Goal: Task Accomplishment & Management: Use online tool/utility

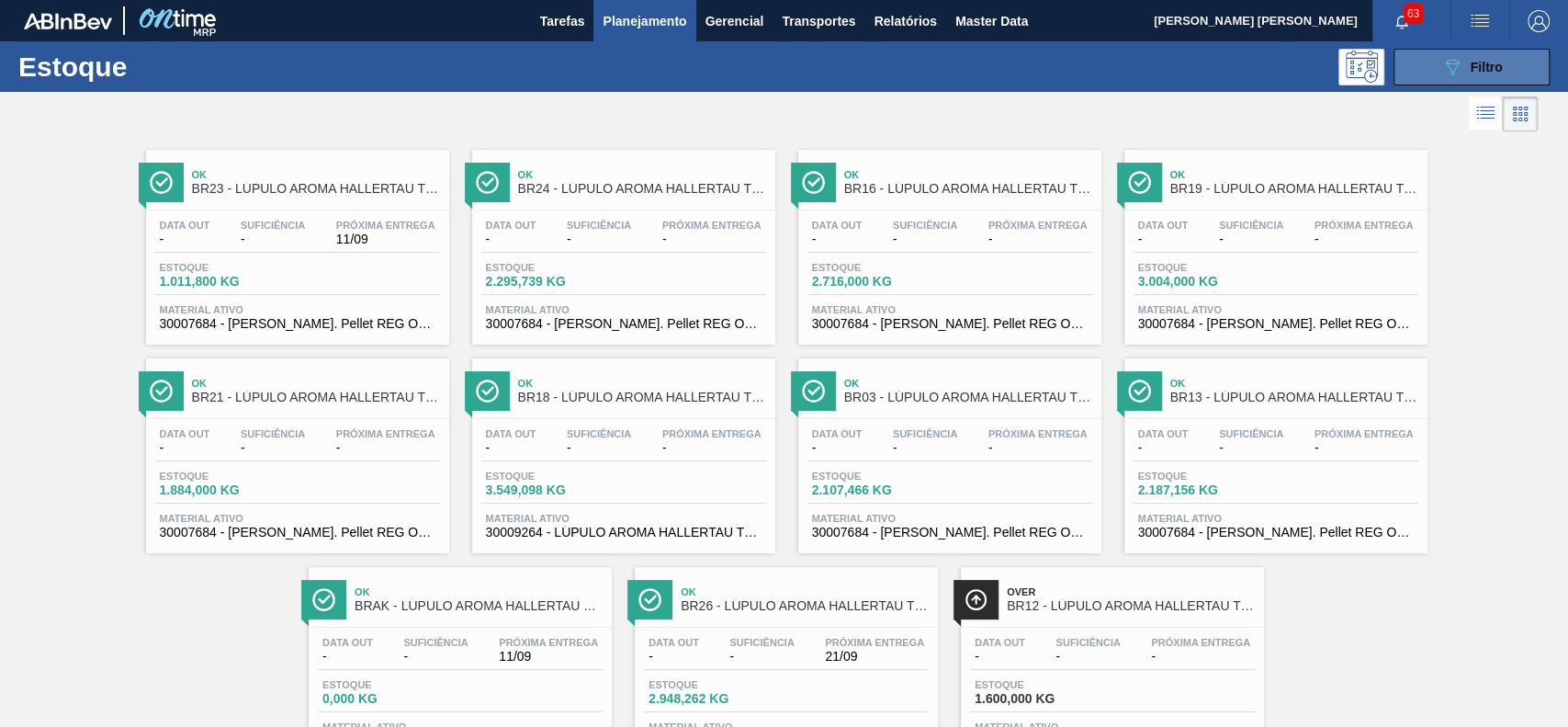
click at [1418, 60] on button "089F7B8B-B2A5-4AFE-B5C0-19BA573D28AC Filtro" at bounding box center [1471, 67] width 156 height 36
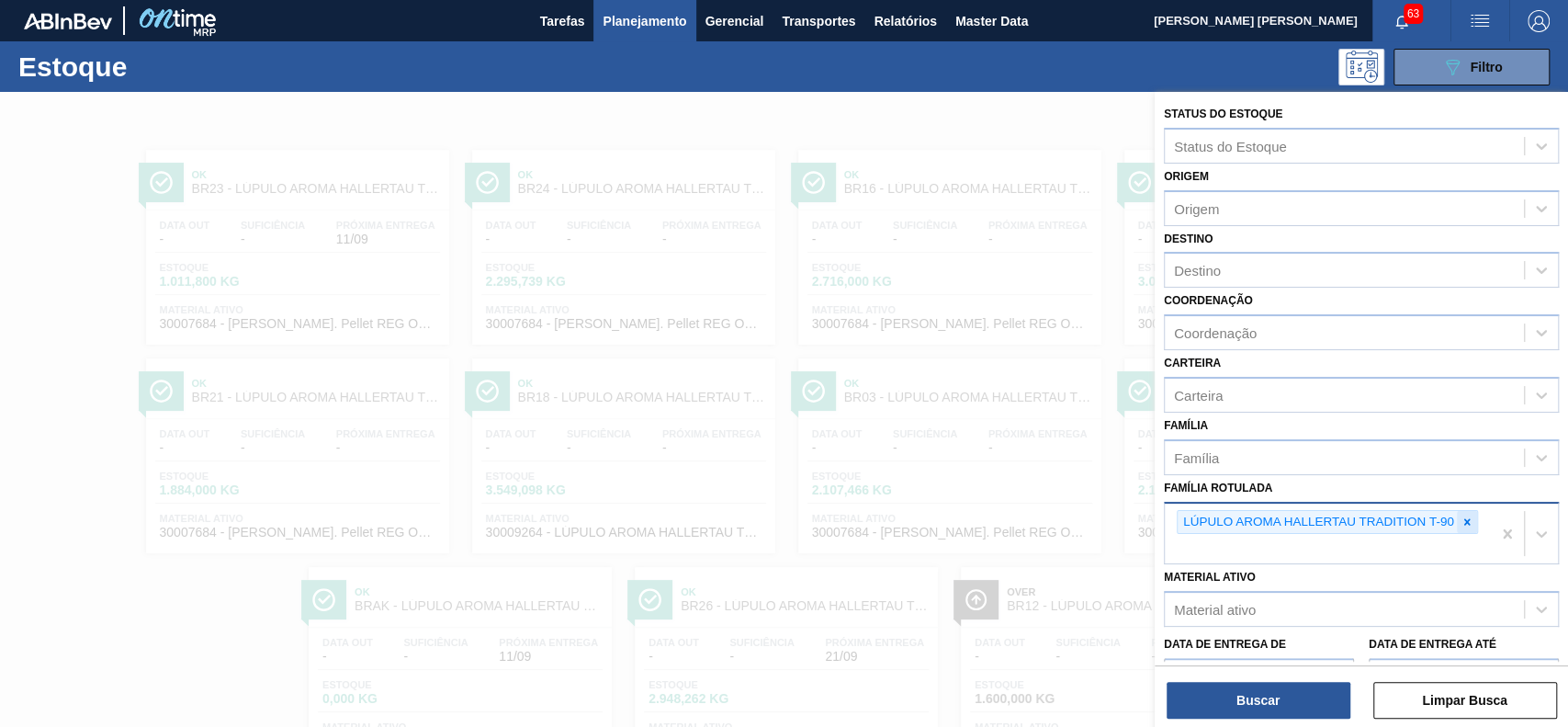
click at [1470, 523] on icon at bounding box center [1467, 521] width 12 height 12
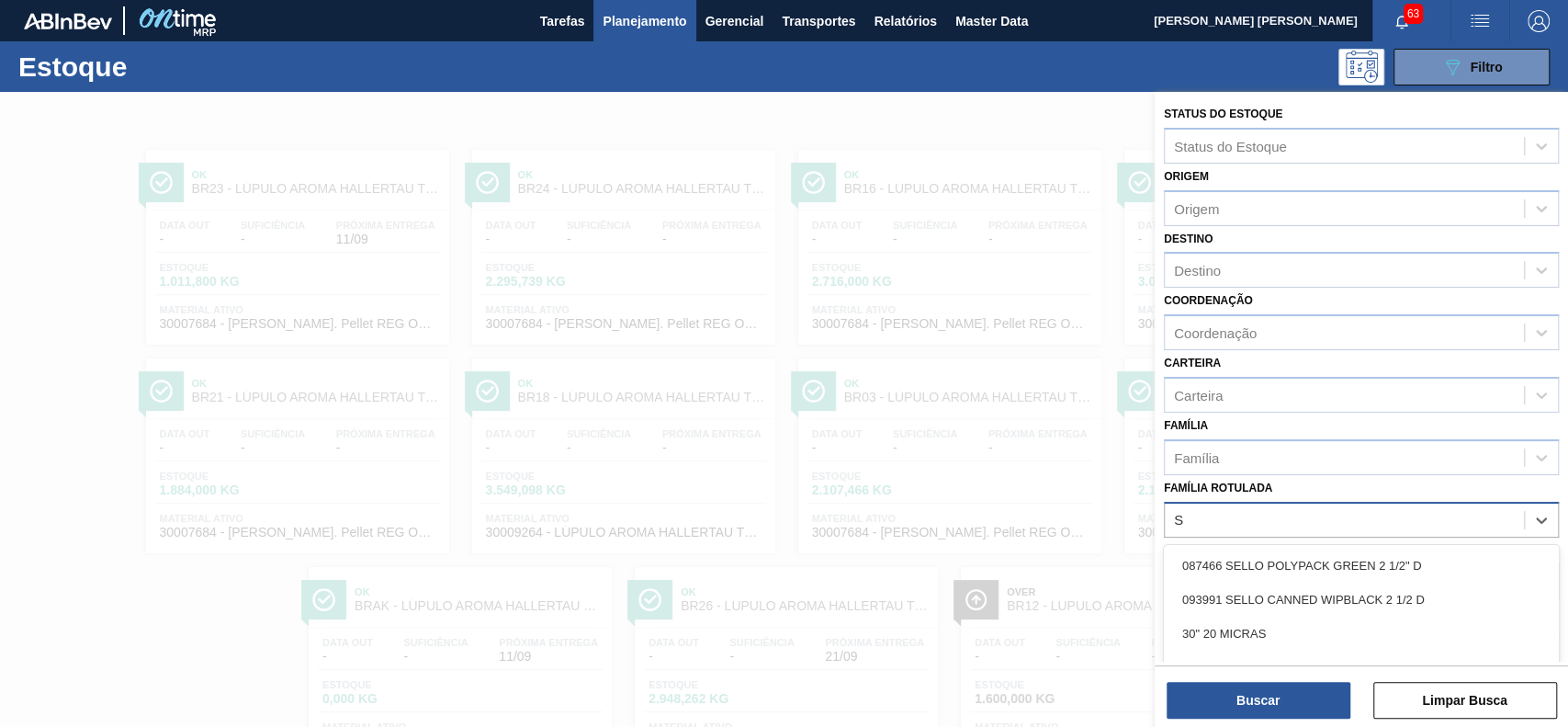
scroll to position [82, 0]
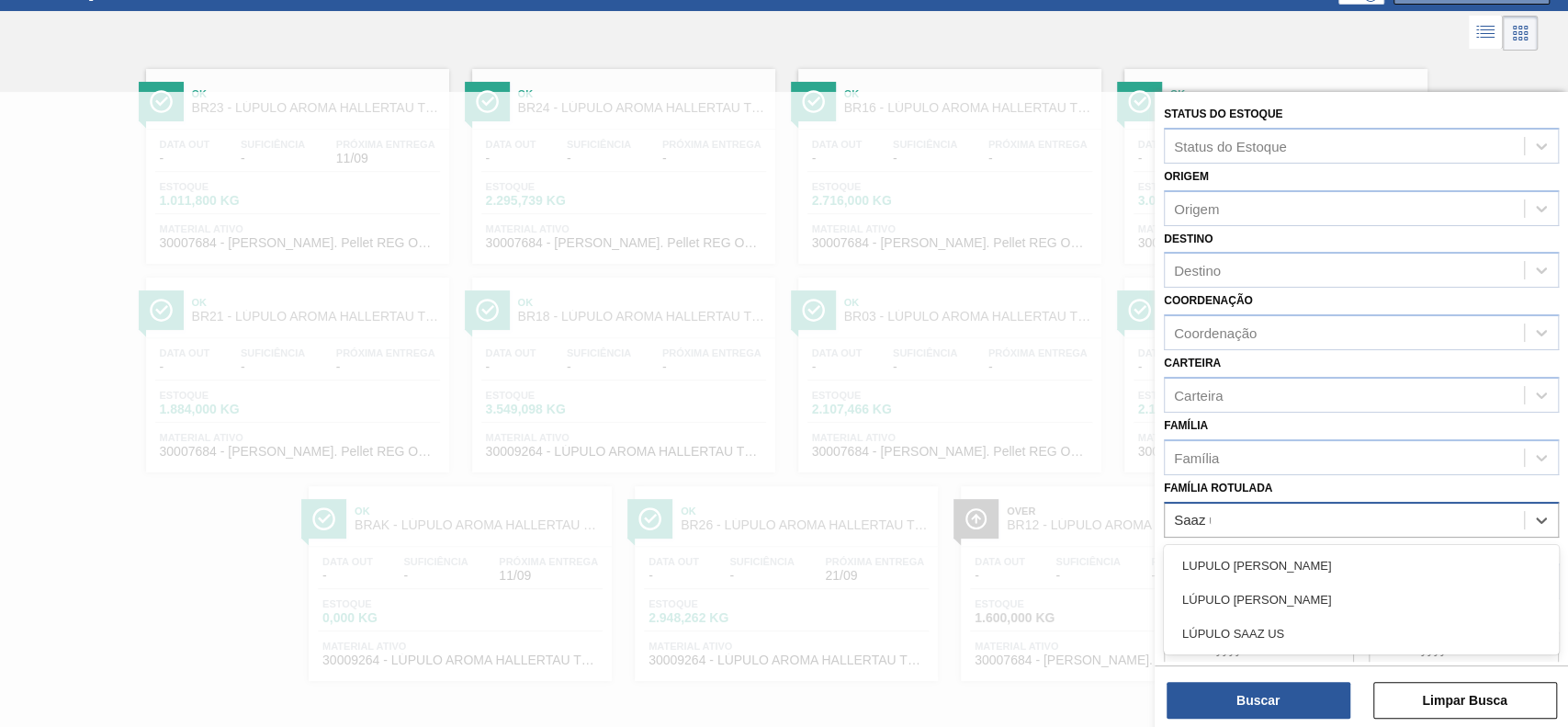
type Rotulada "Saaz us"
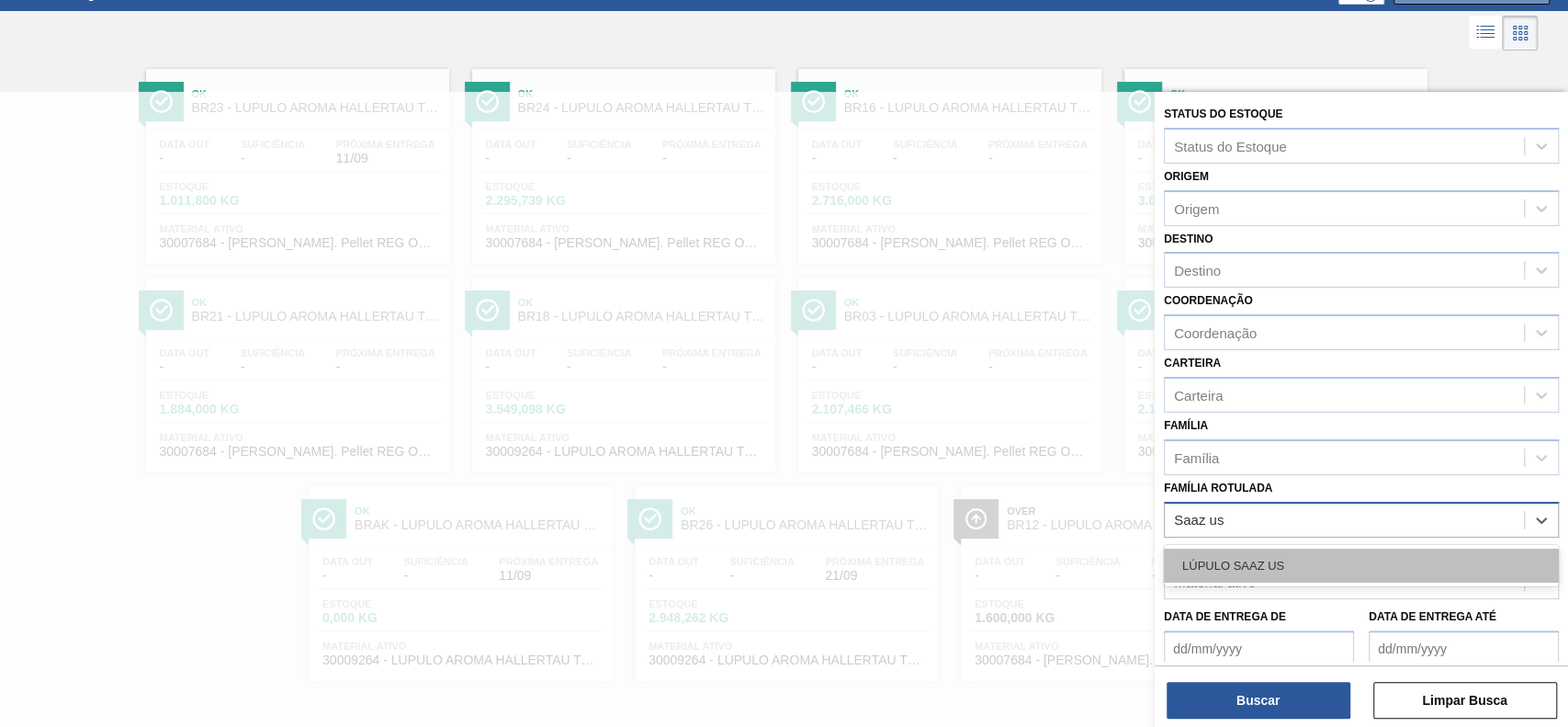
click at [1396, 555] on div "LÚPULO SAAZ US" at bounding box center [1361, 566] width 395 height 34
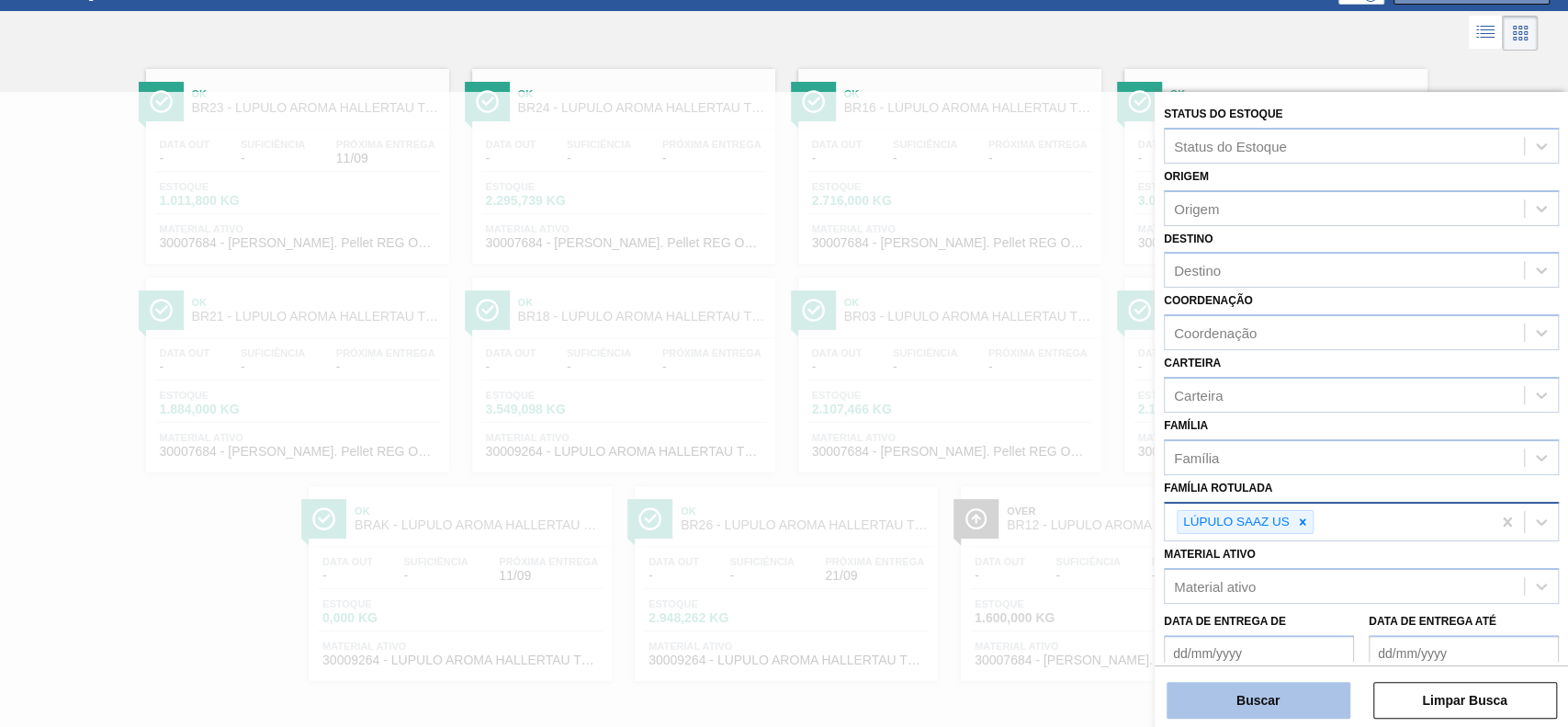
click at [1242, 708] on button "Buscar" at bounding box center [1259, 700] width 184 height 36
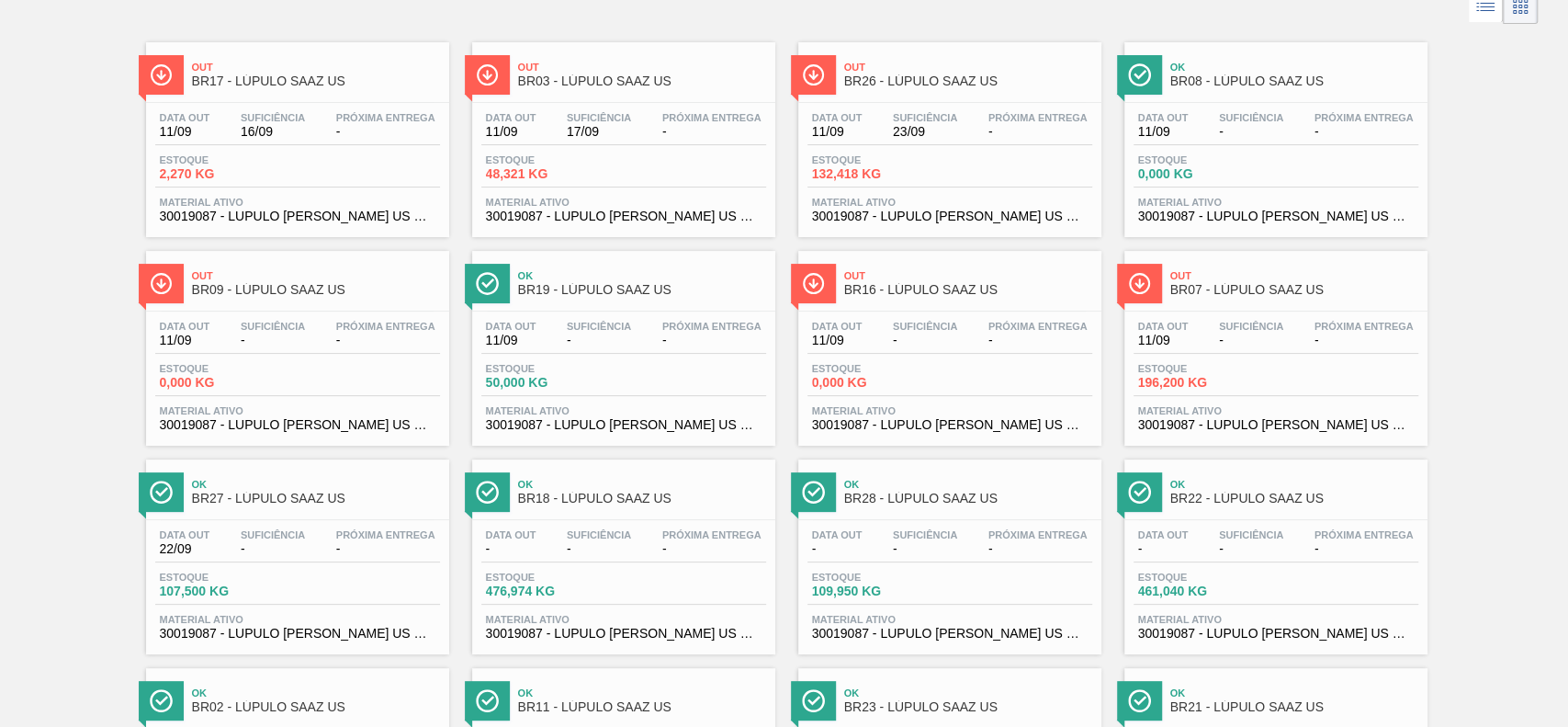
scroll to position [0, 0]
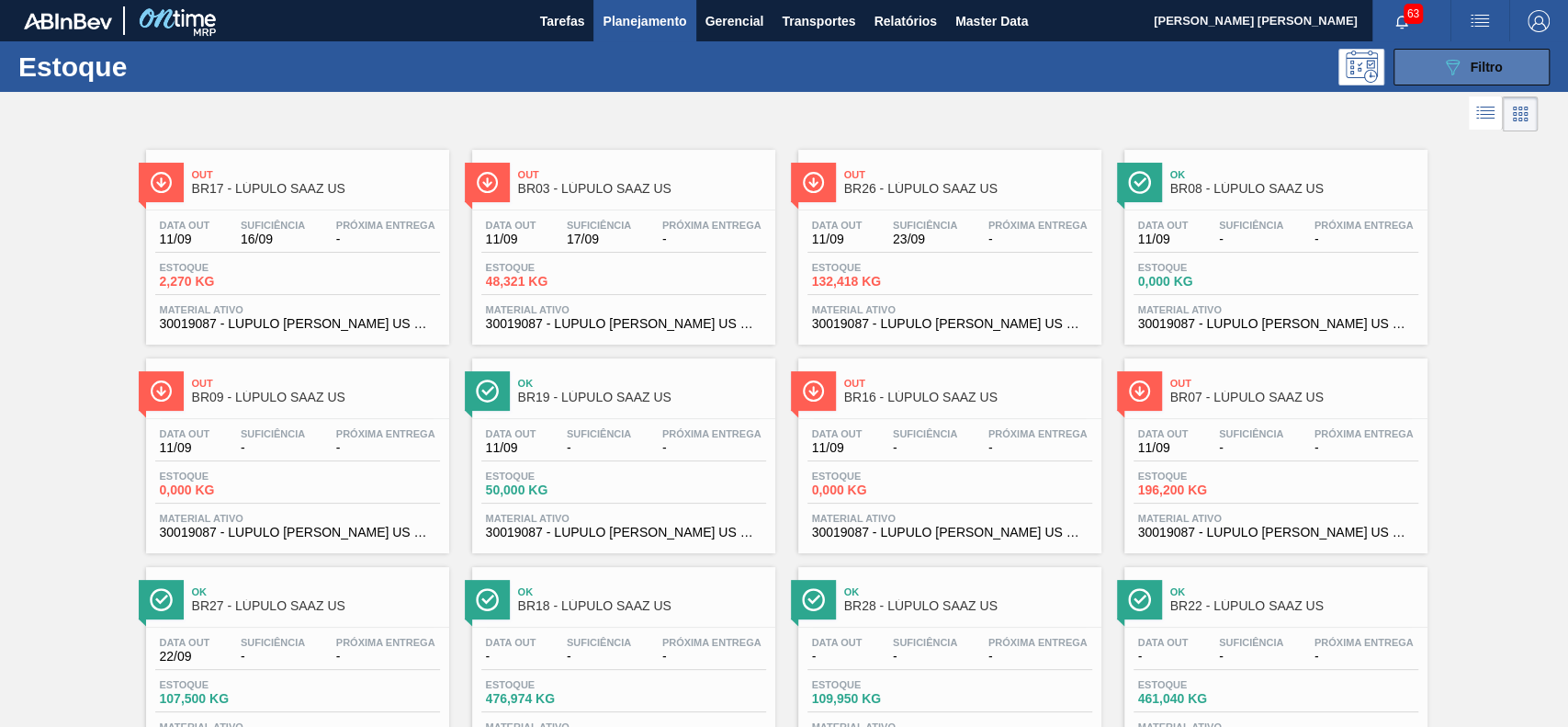
click at [1475, 57] on div "089F7B8B-B2A5-4AFE-B5C0-19BA573D28AC Filtro" at bounding box center [1472, 67] width 61 height 22
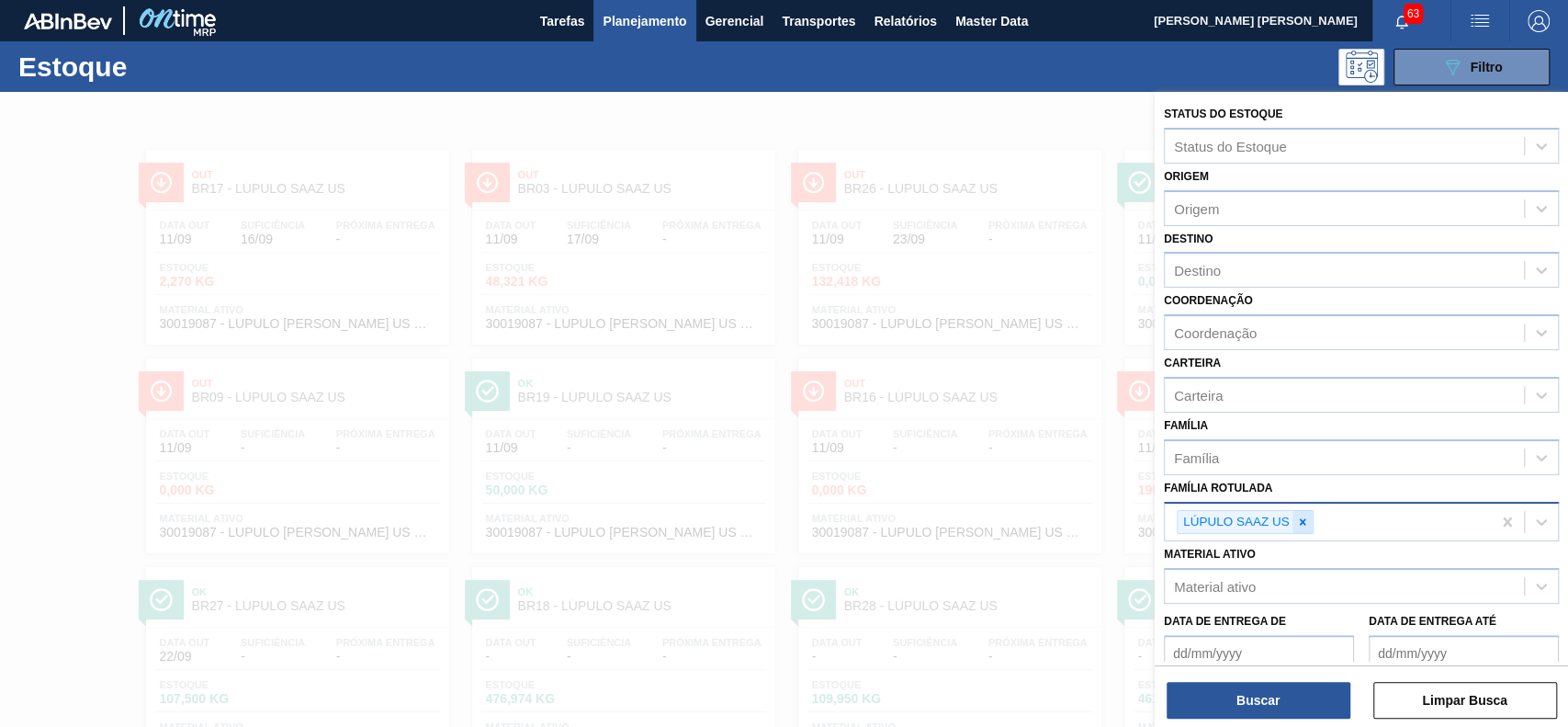
click at [1300, 518] on icon at bounding box center [1302, 521] width 7 height 7
paste Rotulada "30009519"
type Rotulada "30009519"
click at [1291, 486] on div "Família Rotulada option LÚPULO SAAZ US, deselected. Use Up and Down to choose o…" at bounding box center [1361, 506] width 395 height 62
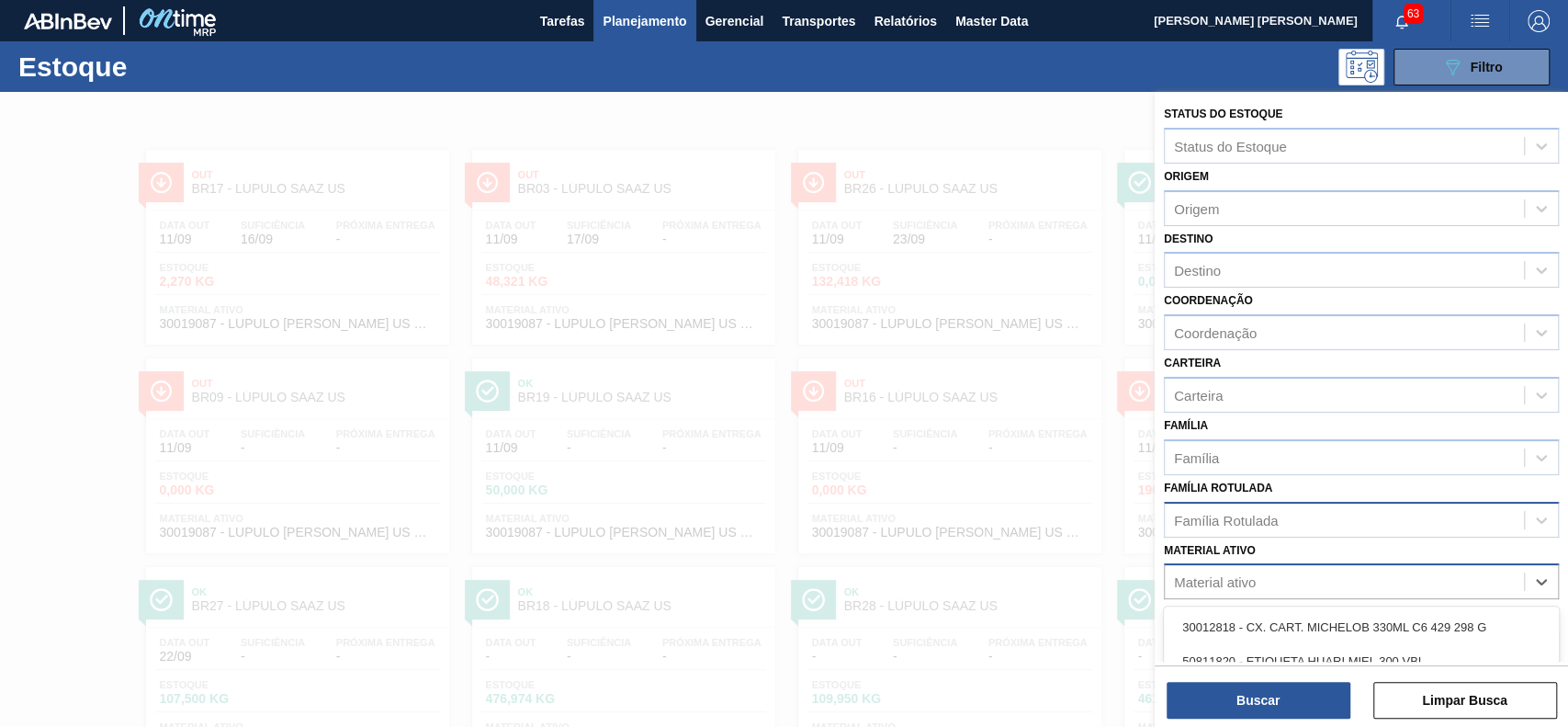
scroll to position [161, 0]
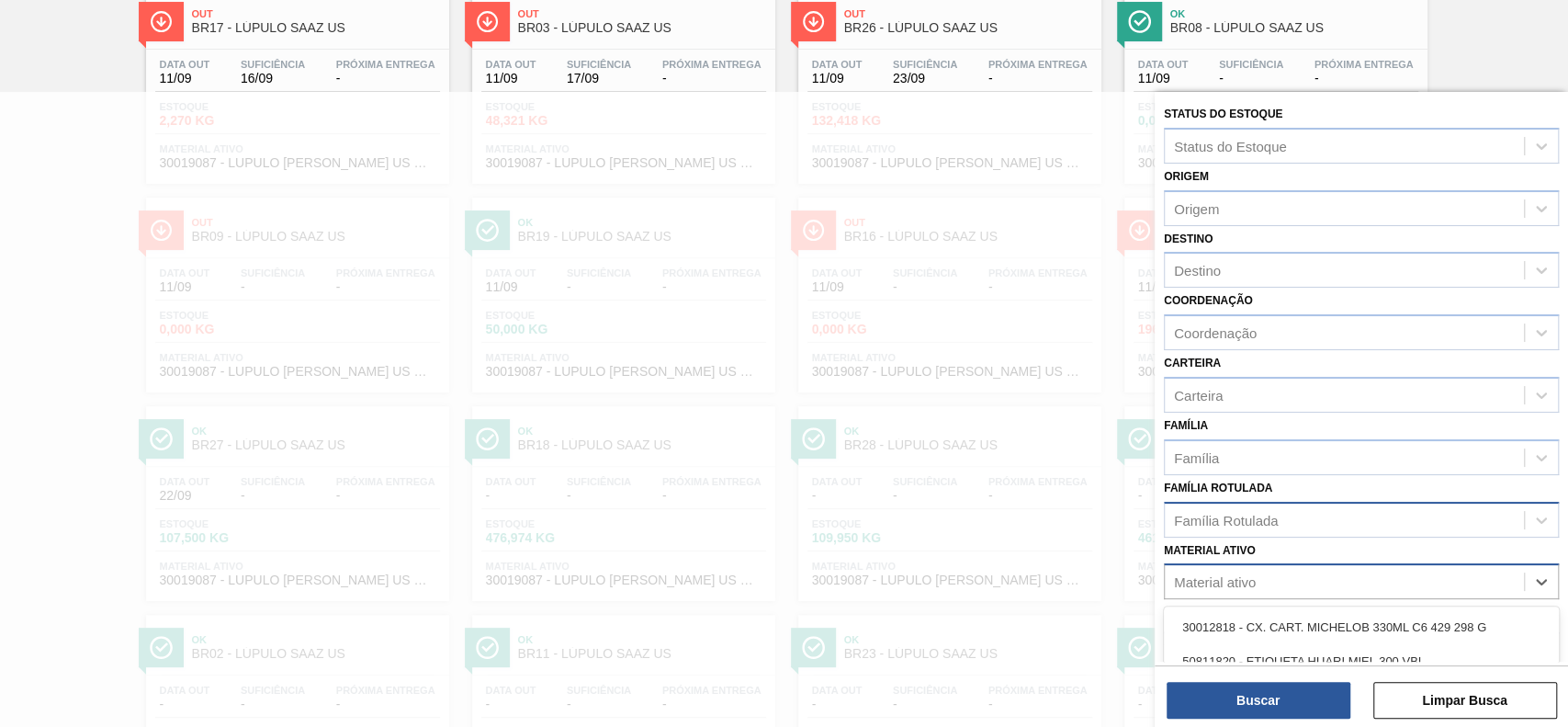
click at [1252, 580] on div "Material ativo" at bounding box center [1215, 582] width 81 height 15
paste ativo "30009519"
type ativo "30009519"
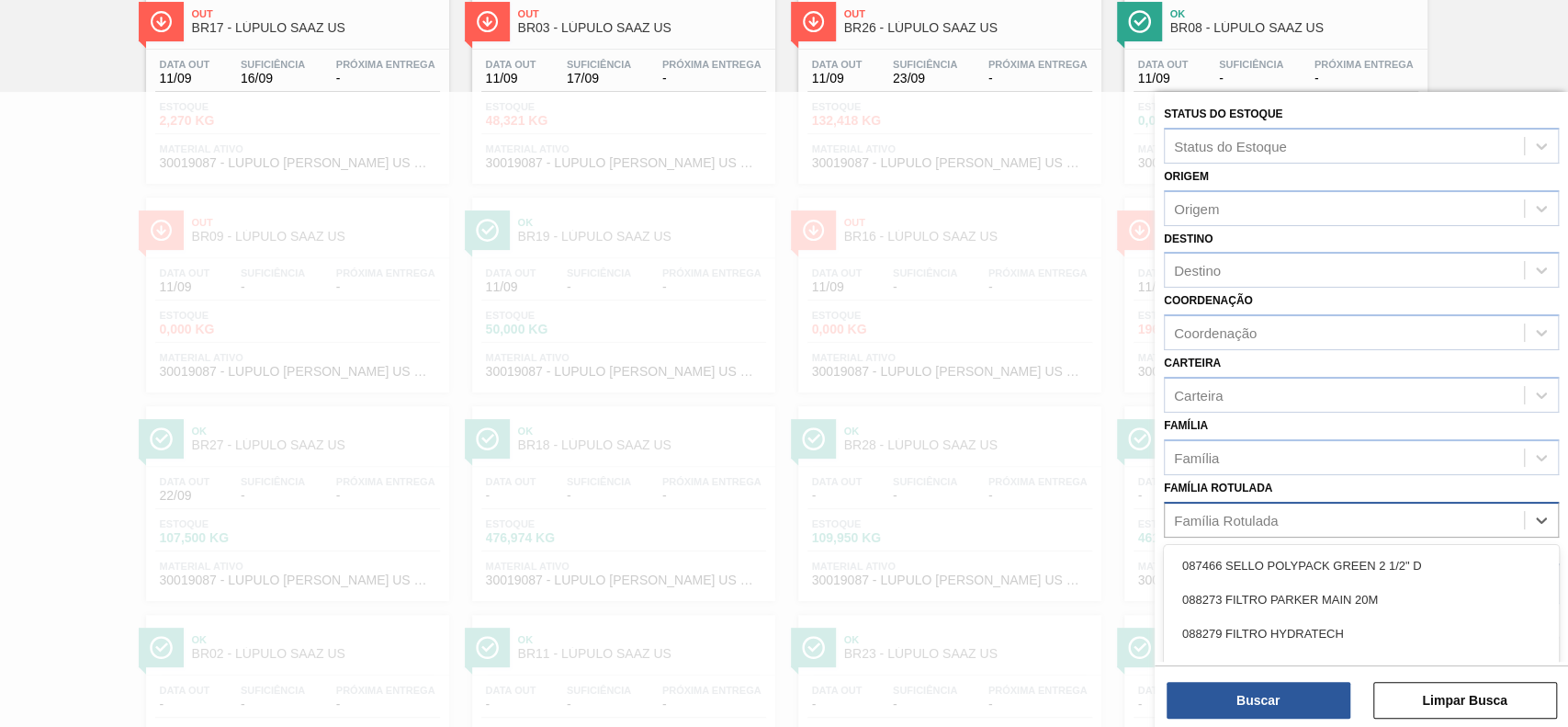
scroll to position [260, 0]
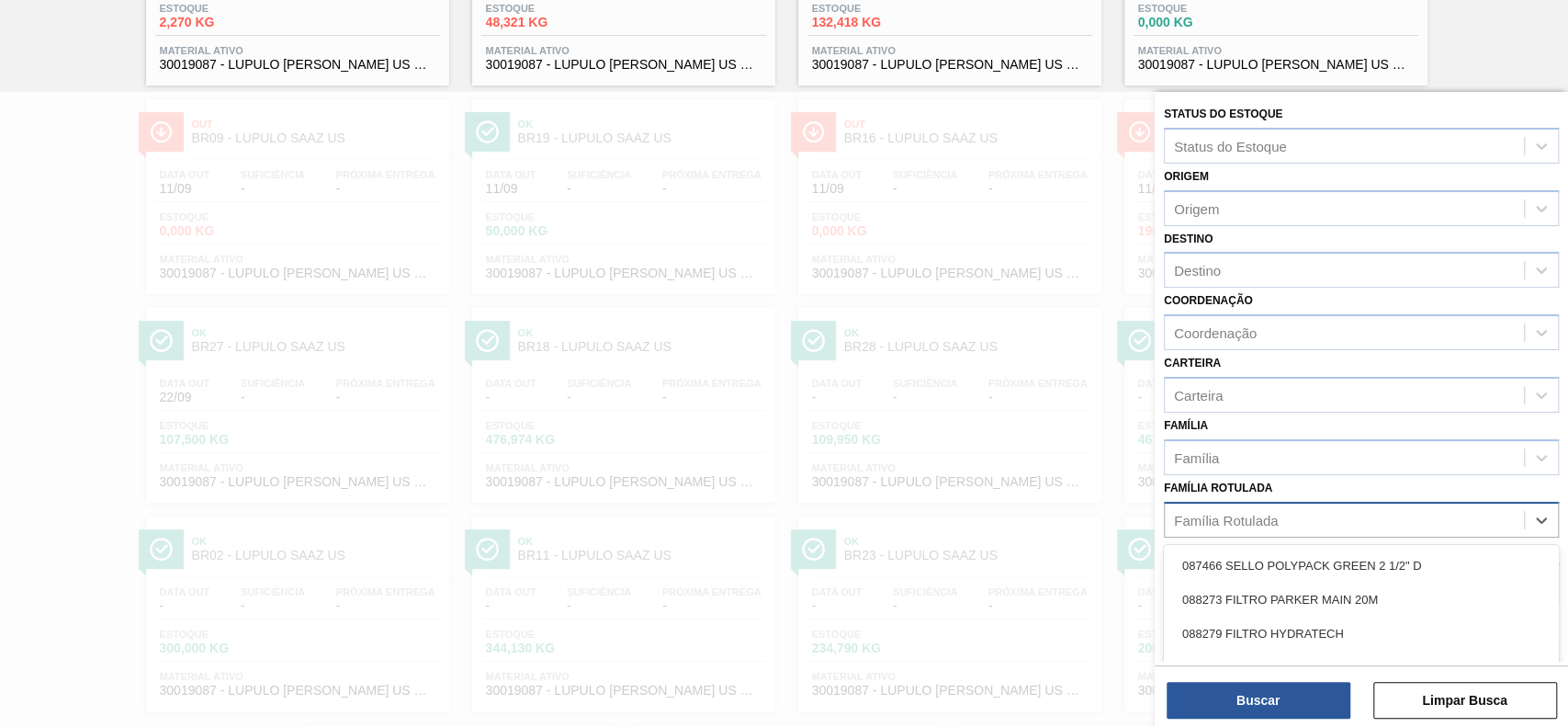
click at [1245, 509] on div "Família Rotulada" at bounding box center [1344, 520] width 359 height 27
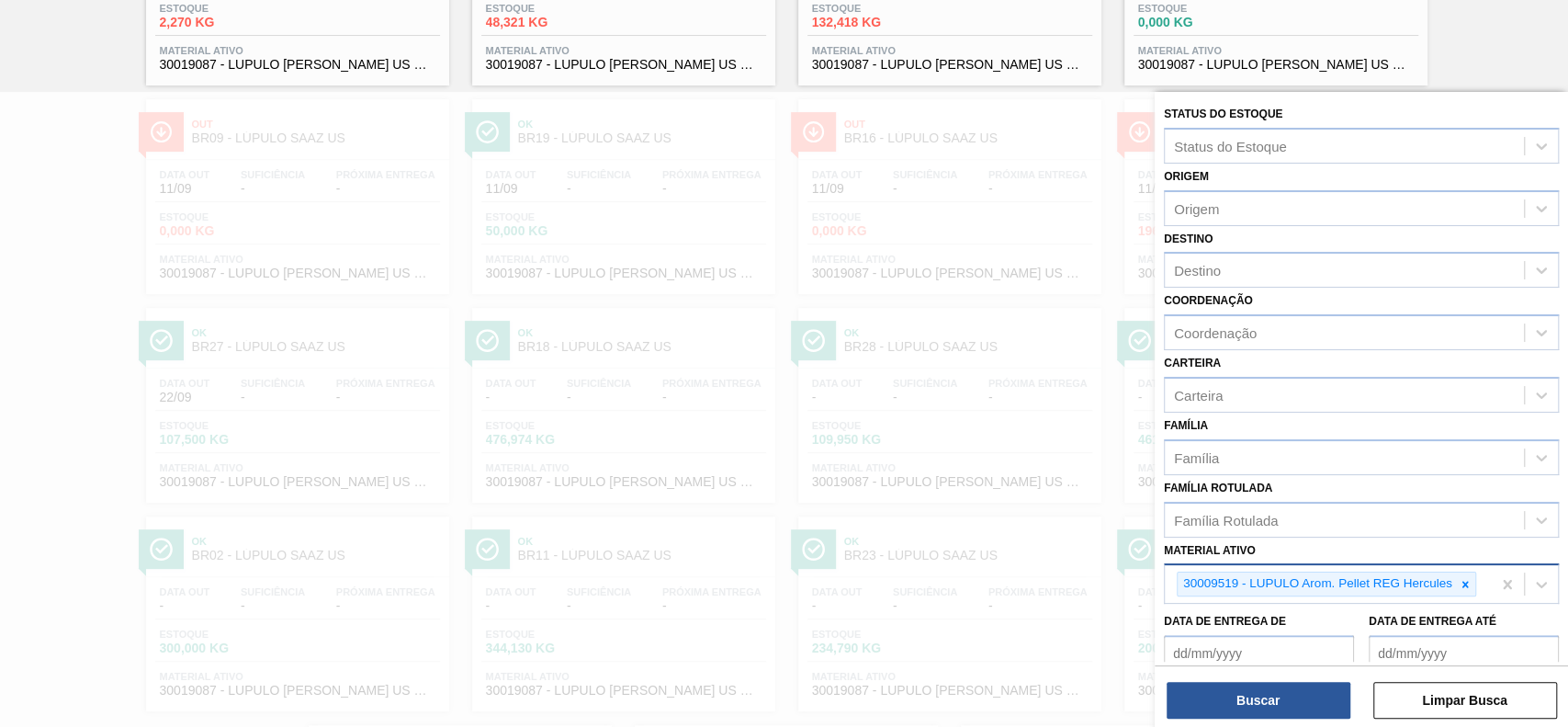
click at [1325, 496] on div "Família Rotulada Família Rotulada" at bounding box center [1361, 506] width 395 height 62
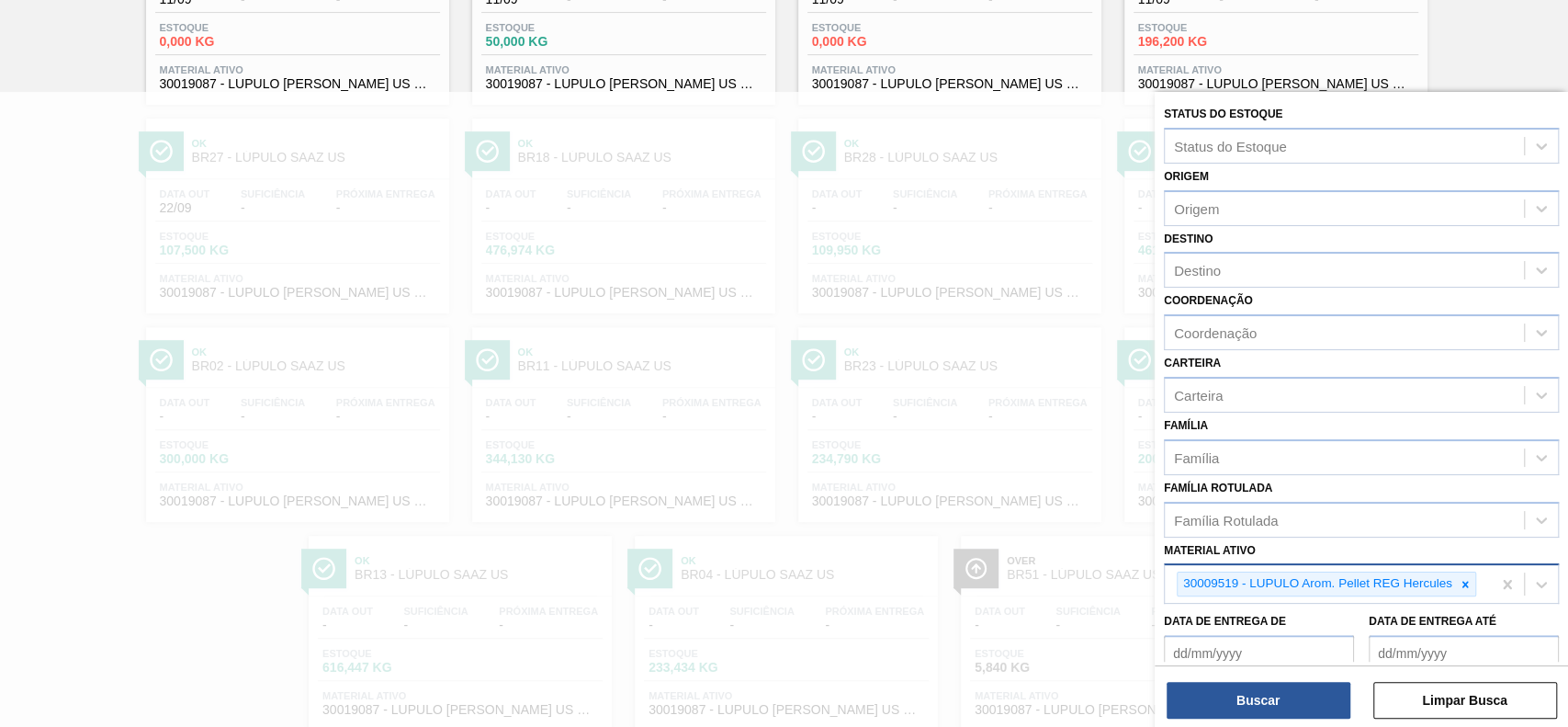
click at [1275, 603] on div "30009519 - LUPULO Arom. Pellet REG Hercules" at bounding box center [1328, 583] width 326 height 37
paste ativo "30009264"
type ativo "30009264"
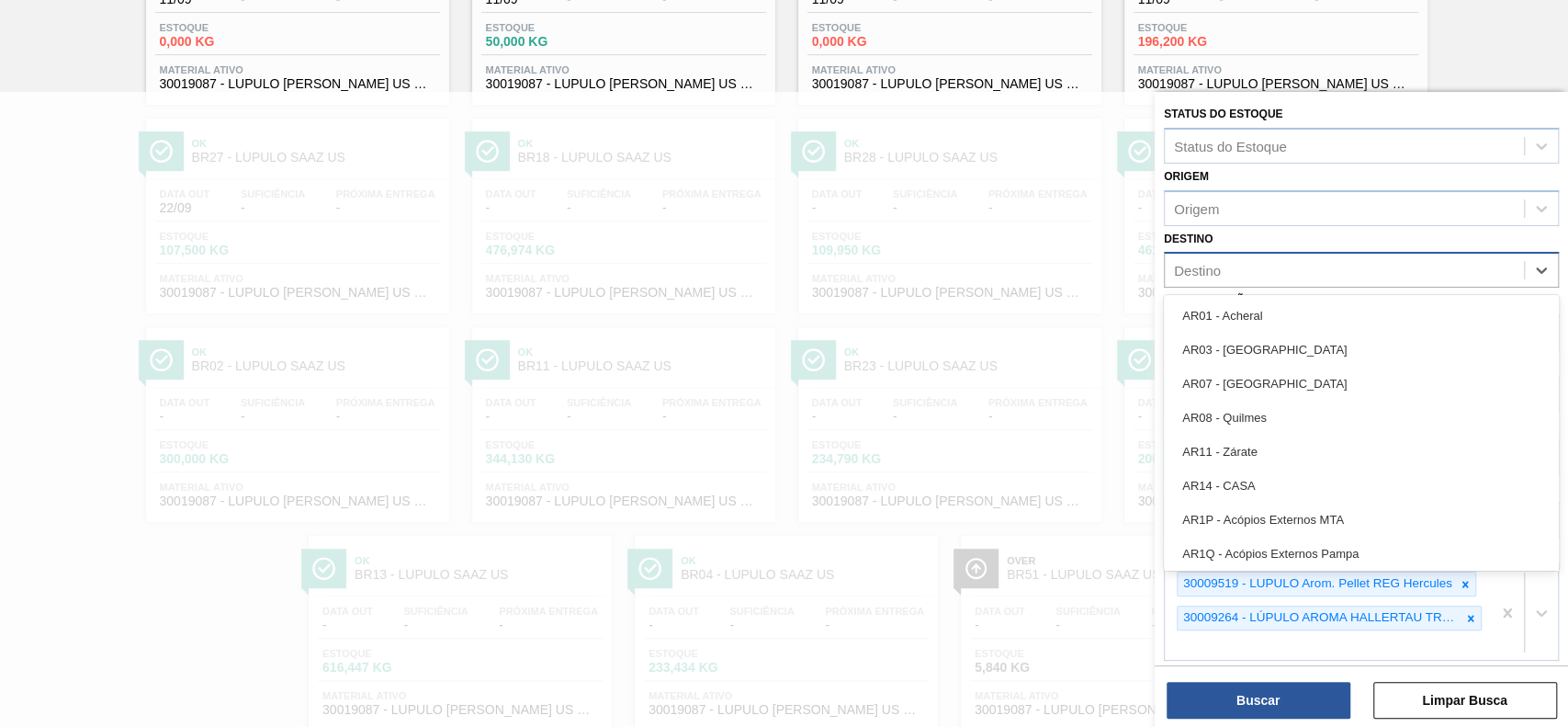
click at [1318, 261] on div "Destino" at bounding box center [1344, 271] width 359 height 27
click at [1469, 615] on icon at bounding box center [1471, 618] width 7 height 7
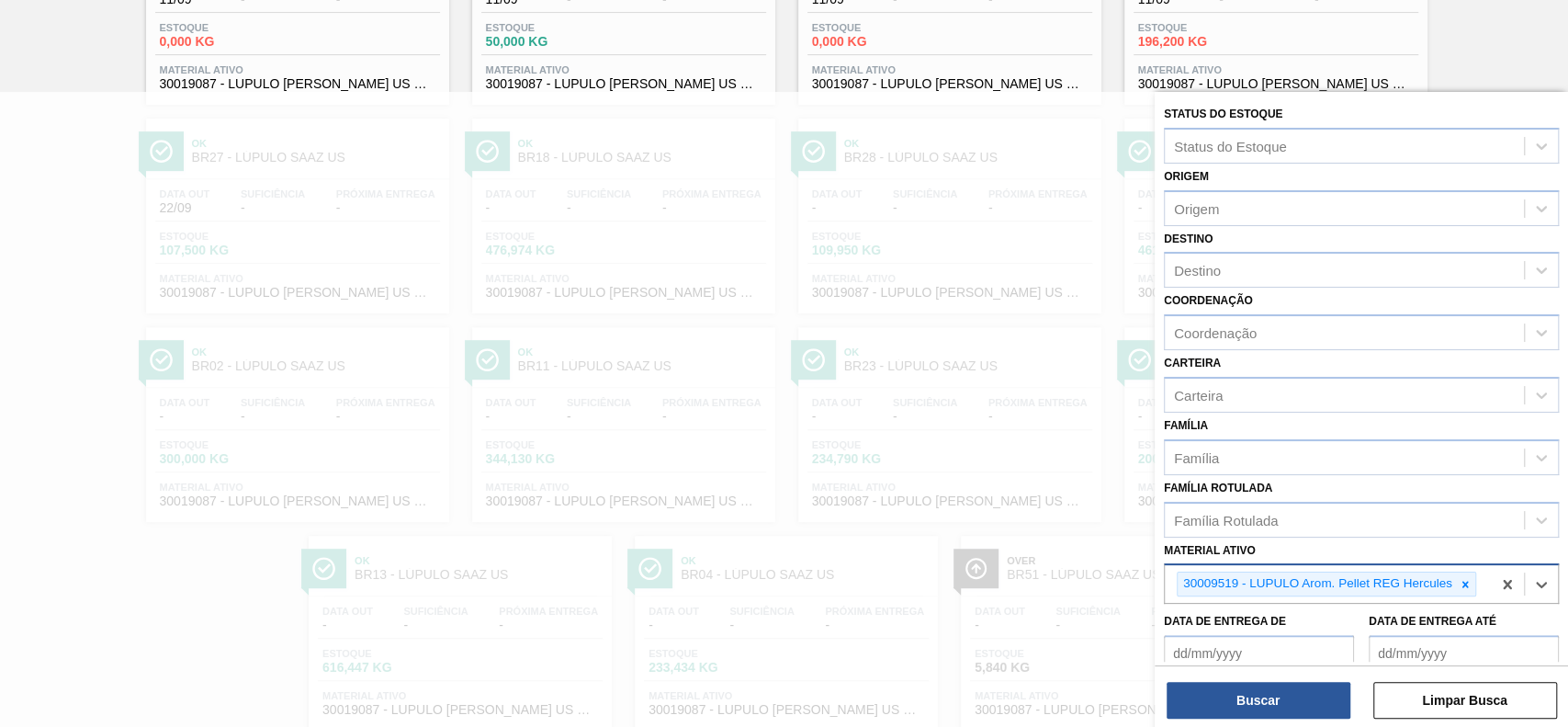
paste ativo "30007684"
type ativo "30007684"
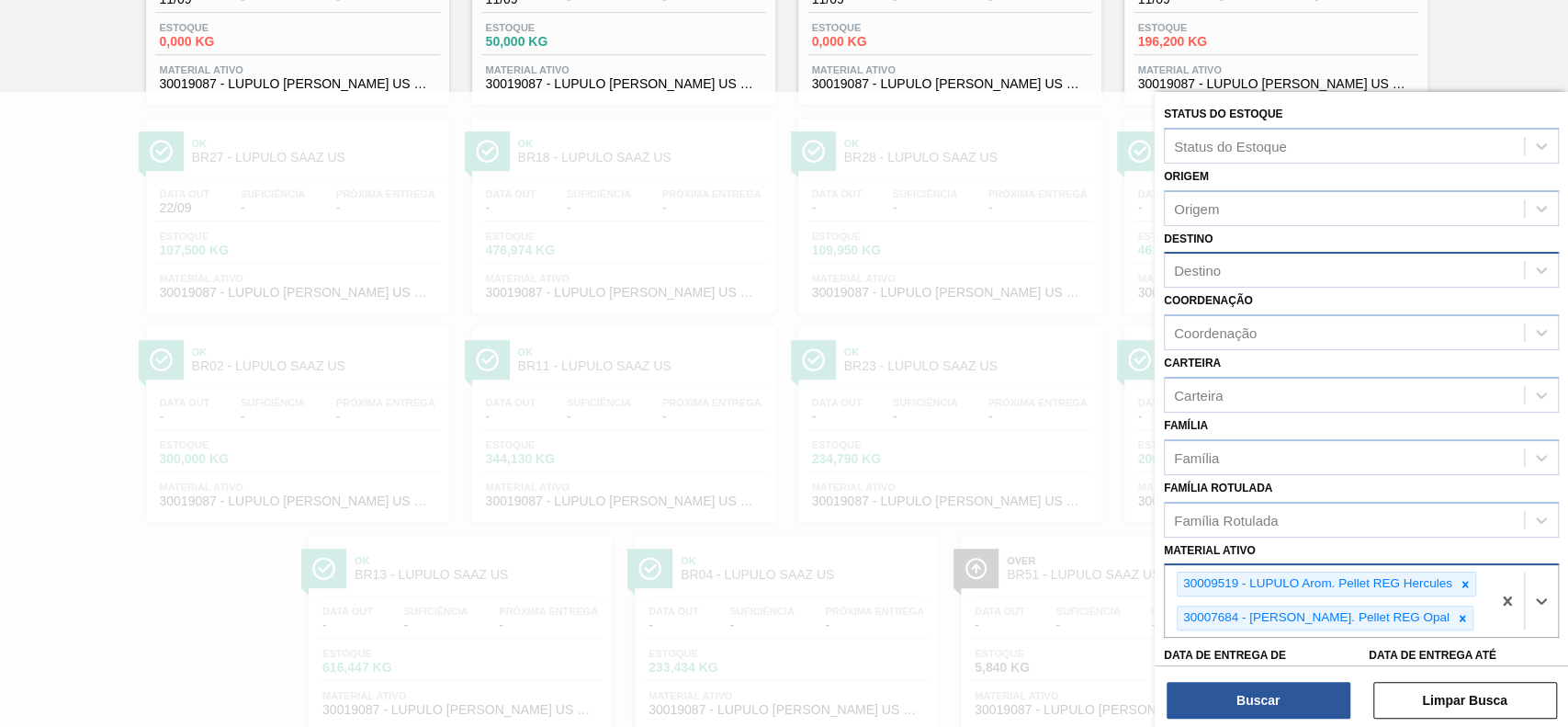
click at [1265, 263] on div "Destino" at bounding box center [1344, 271] width 359 height 27
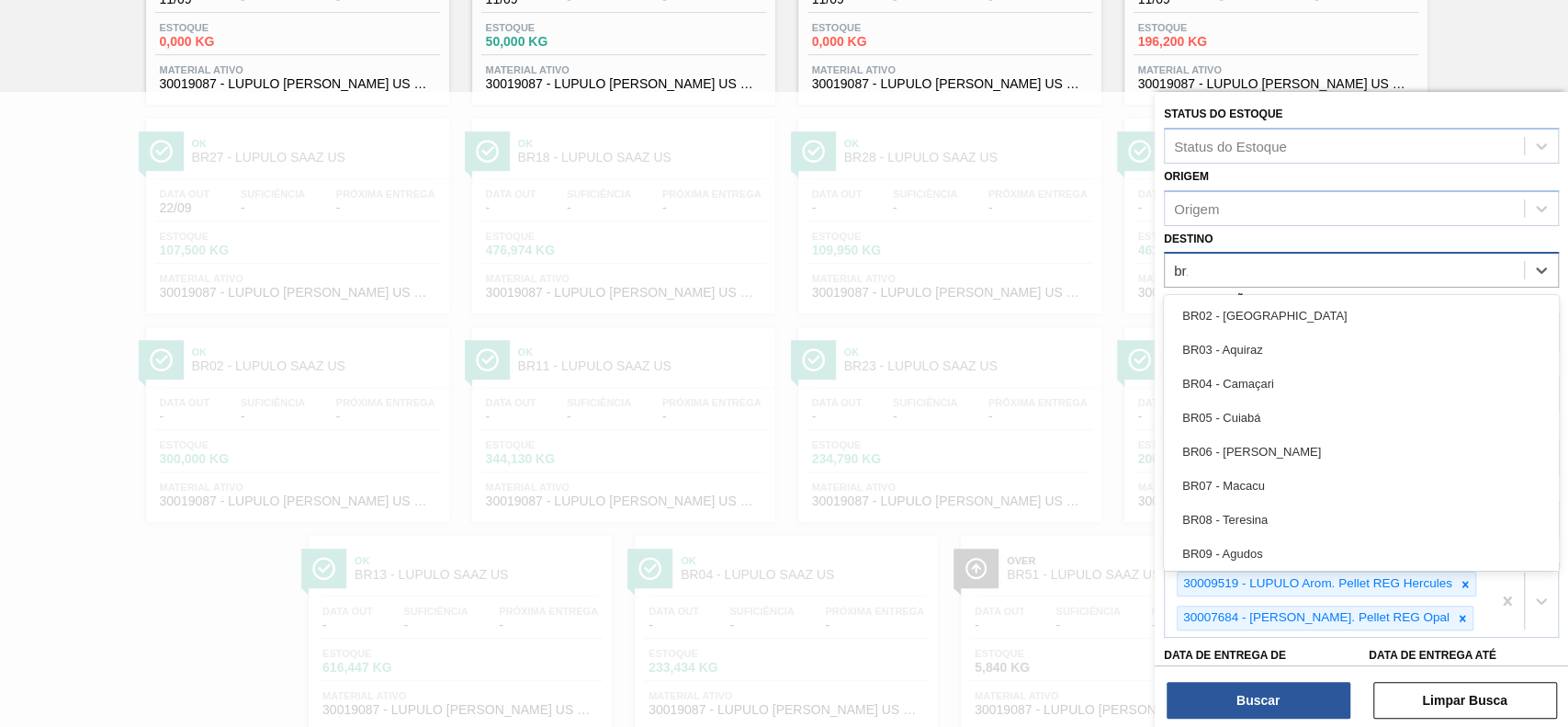
type input "br11"
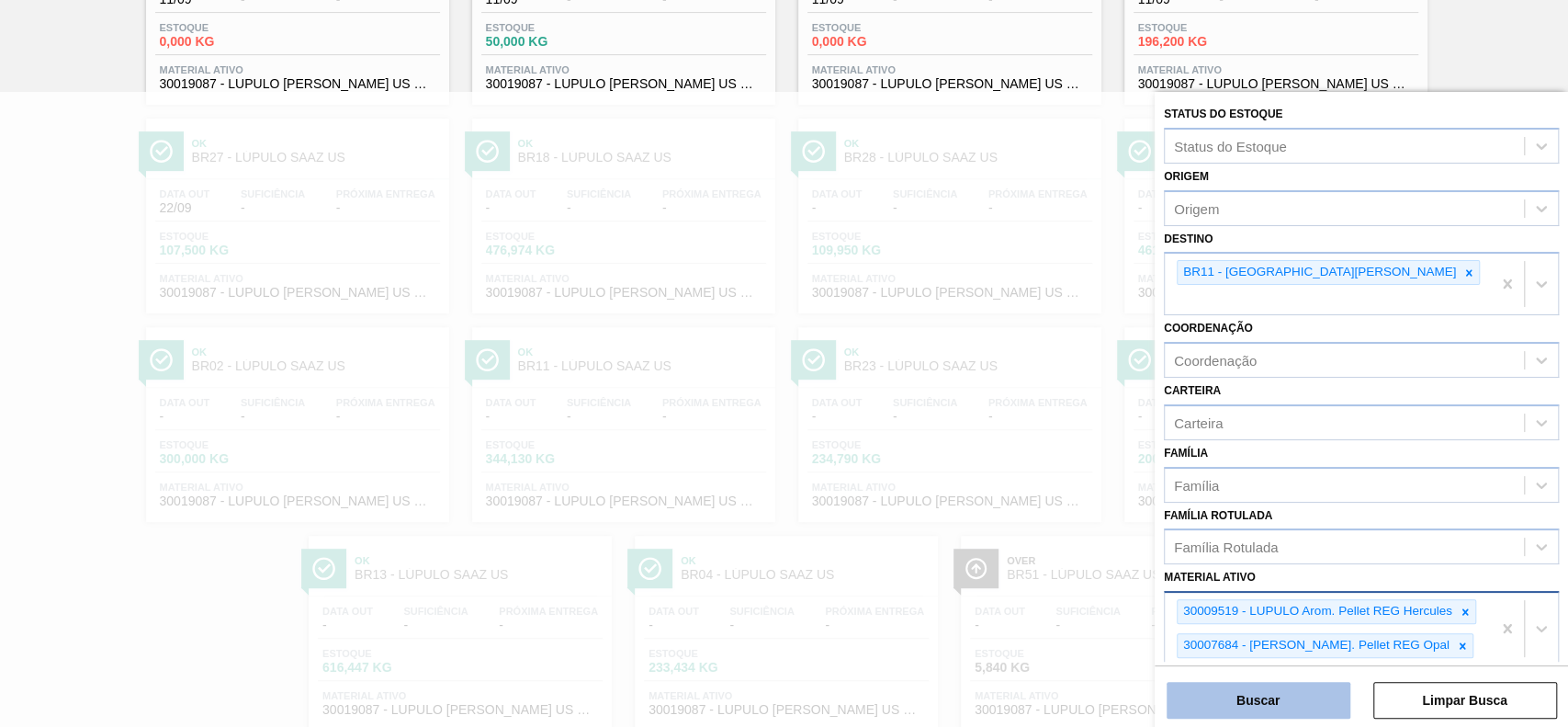
click at [1216, 700] on button "Buscar" at bounding box center [1259, 700] width 184 height 36
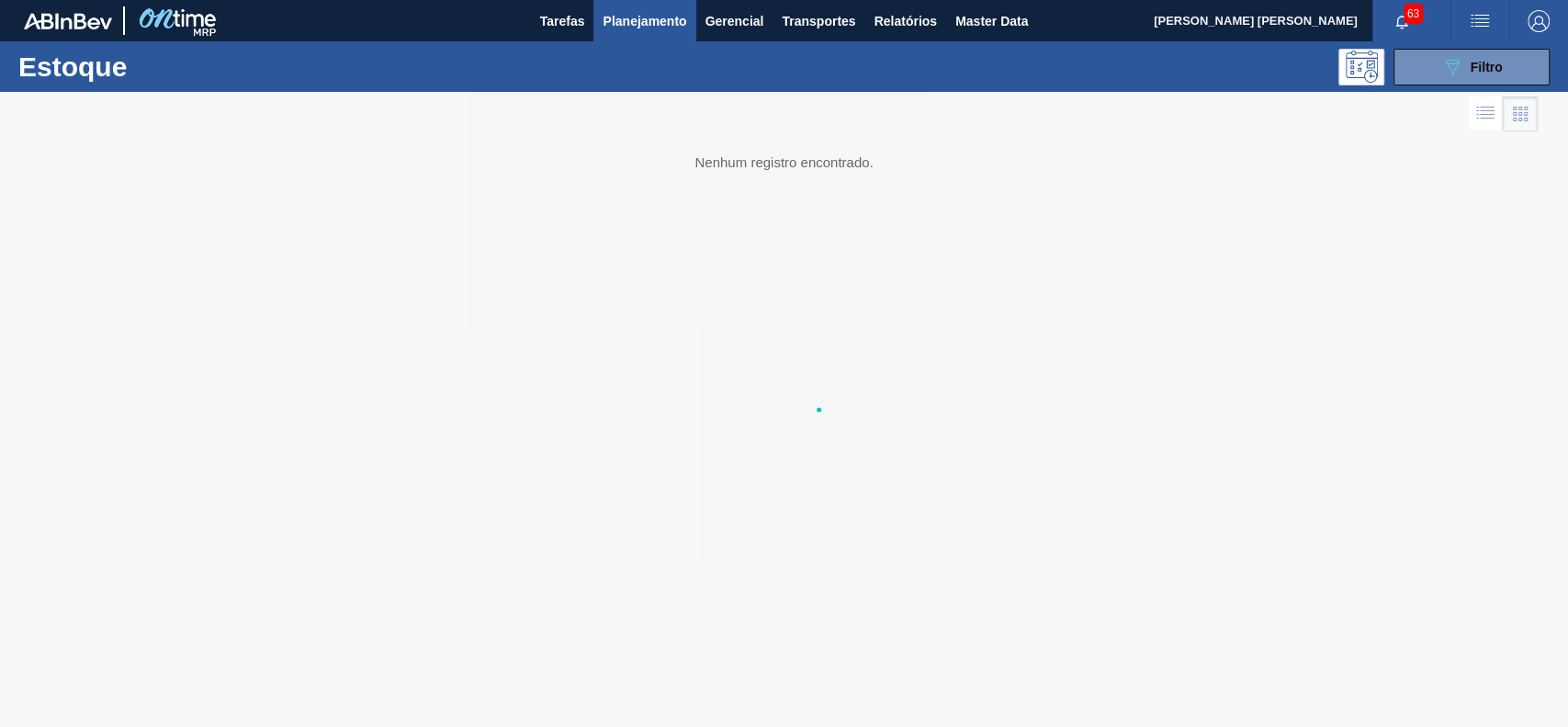
scroll to position [0, 0]
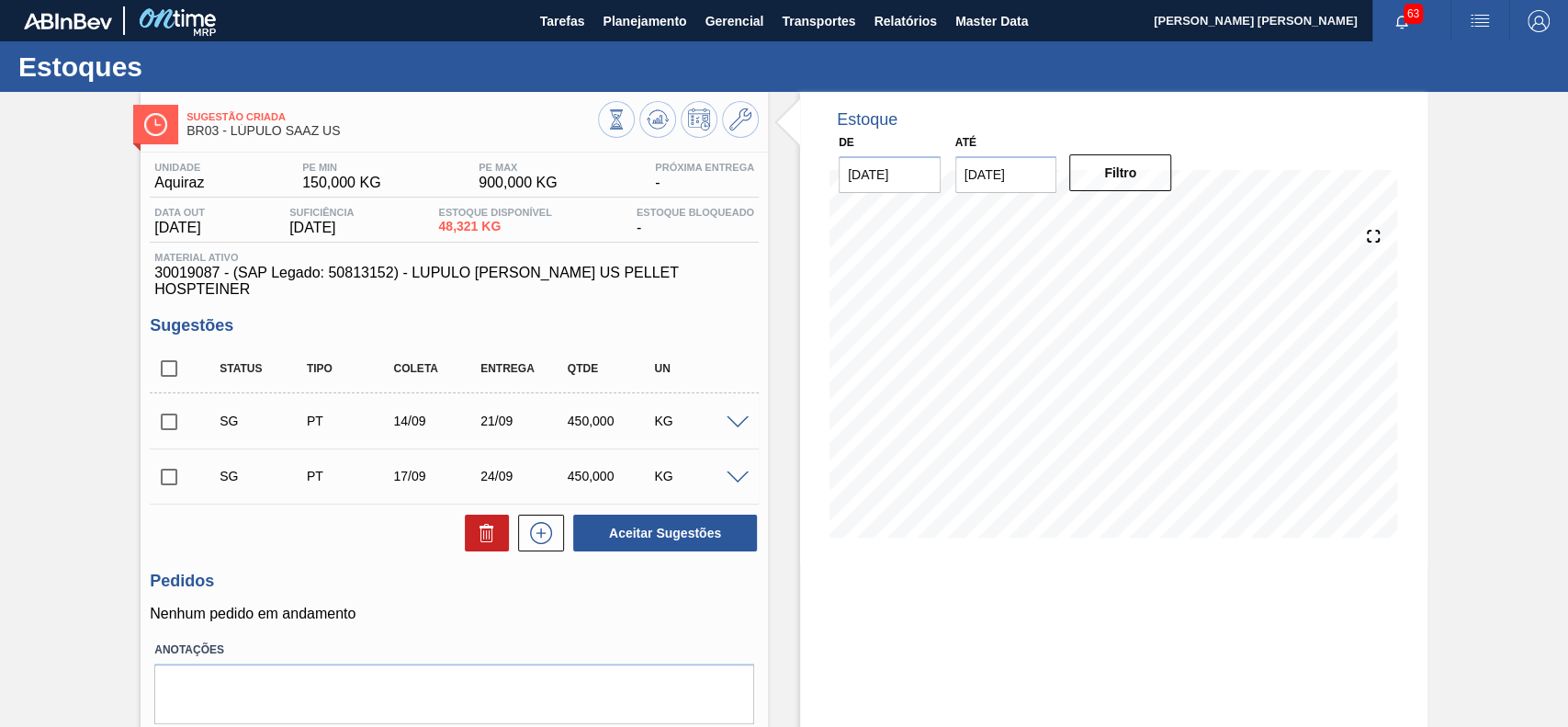
click at [743, 417] on span at bounding box center [737, 423] width 22 height 13
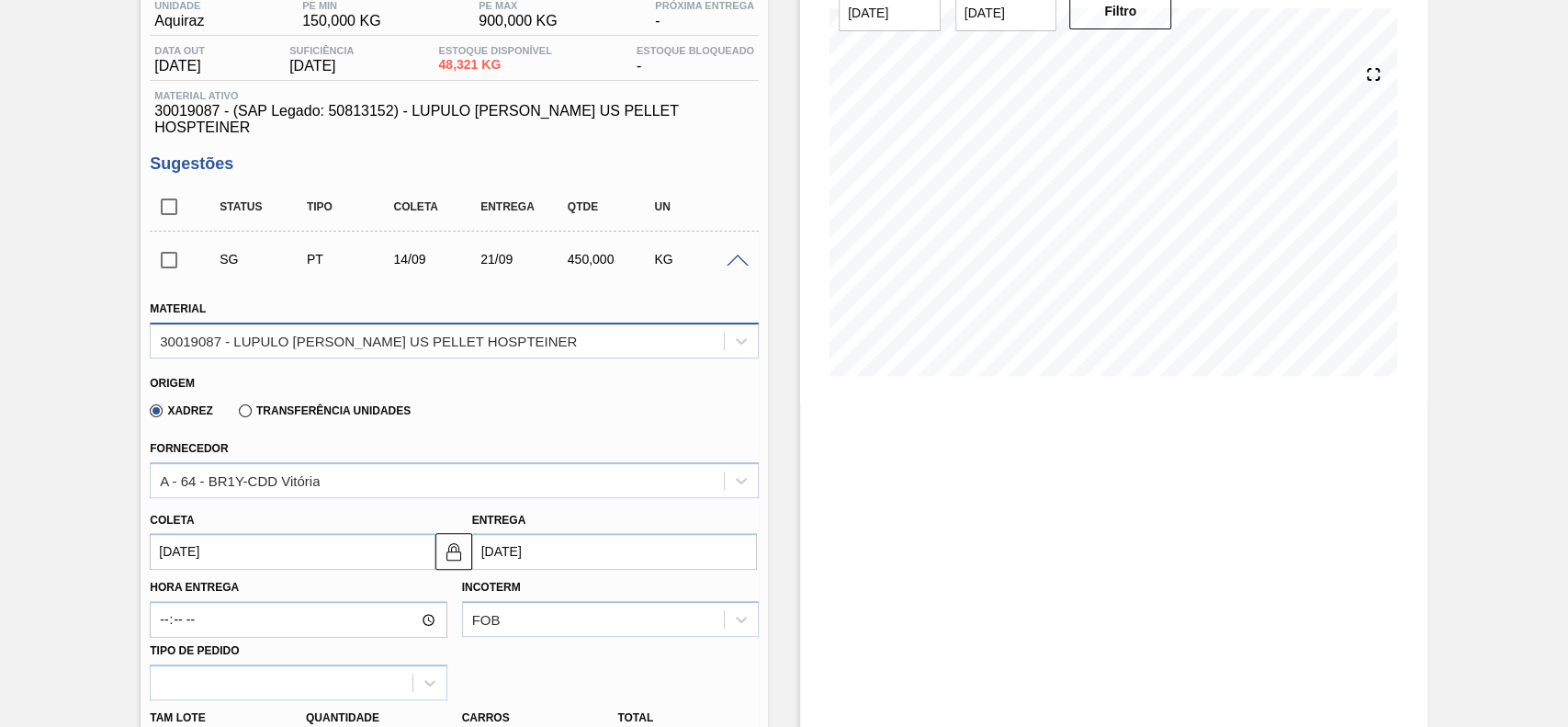
scroll to position [169, 0]
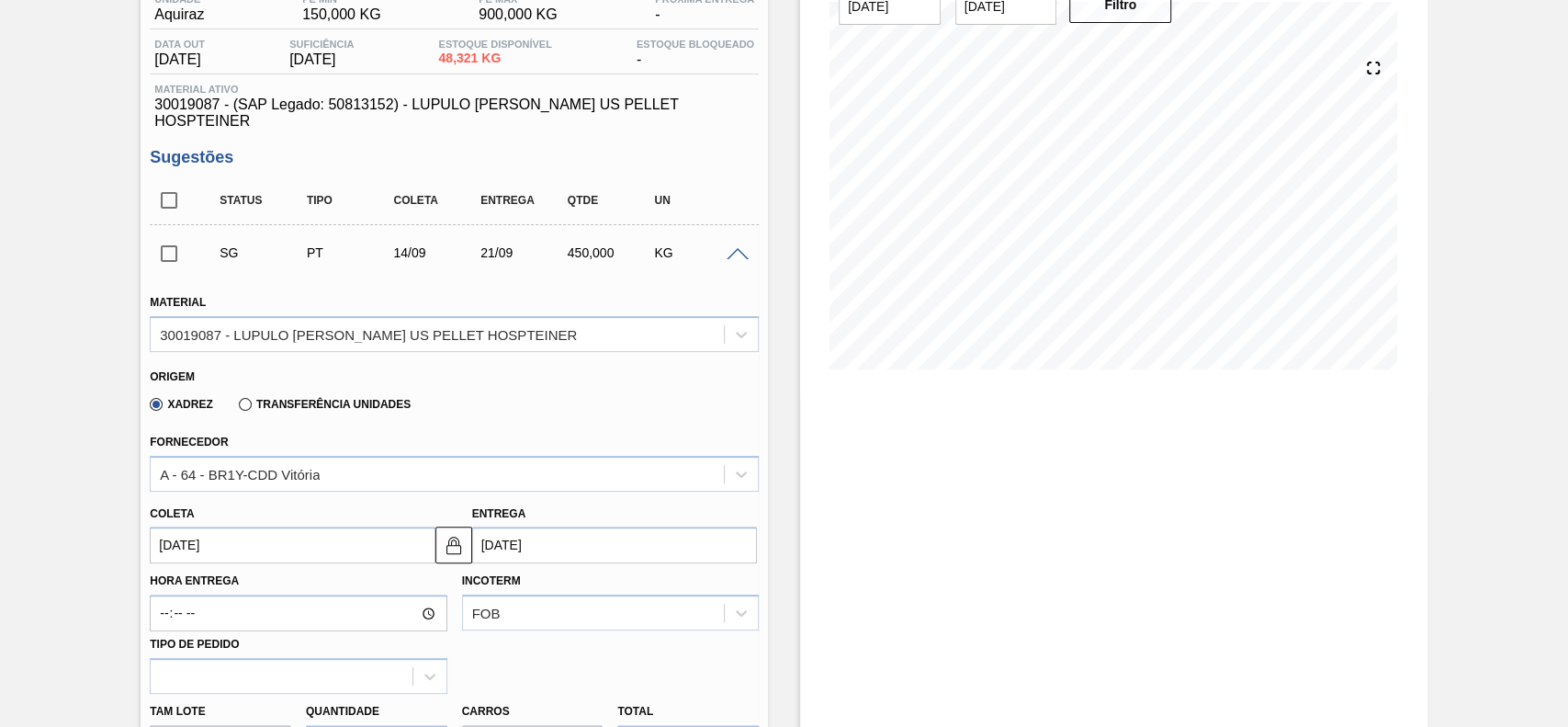
click at [248, 398] on label "Transferência Unidades" at bounding box center [325, 404] width 171 height 12
click at [236, 408] on input "Transferência Unidades" at bounding box center [236, 408] width 0 height 0
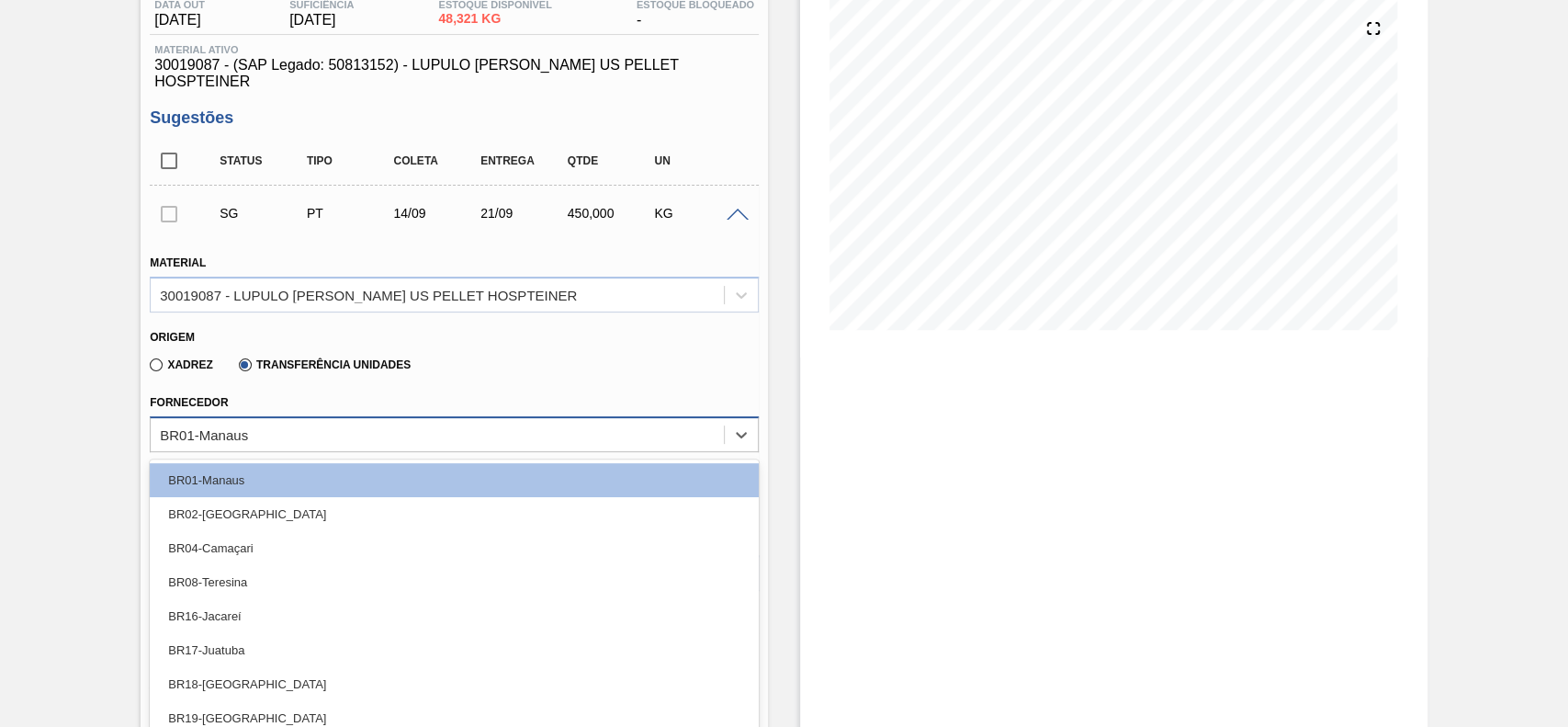
click at [278, 452] on div "option BR01-Manaus focused, 1 of 18. 18 results available. Use Up and Down to c…" at bounding box center [454, 434] width 609 height 35
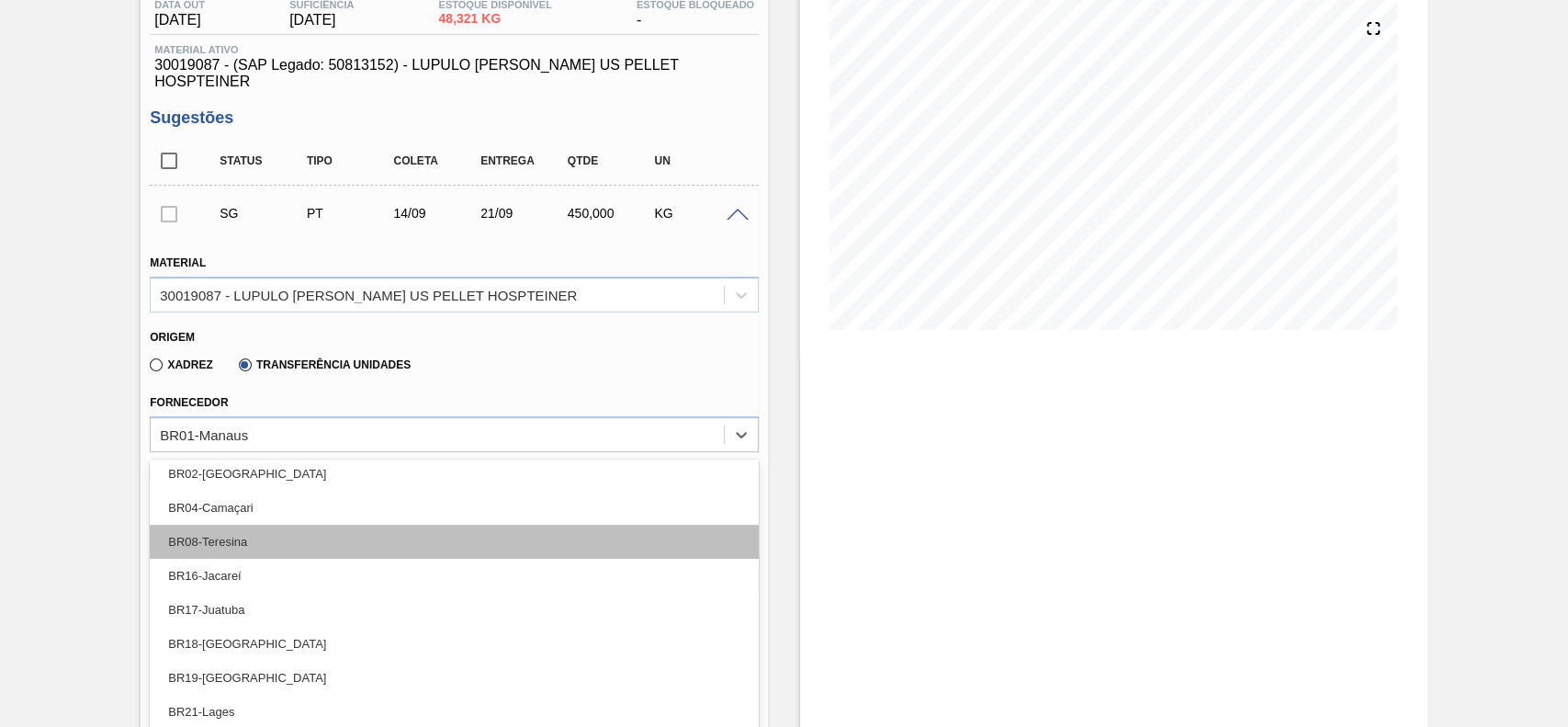
scroll to position [41, 0]
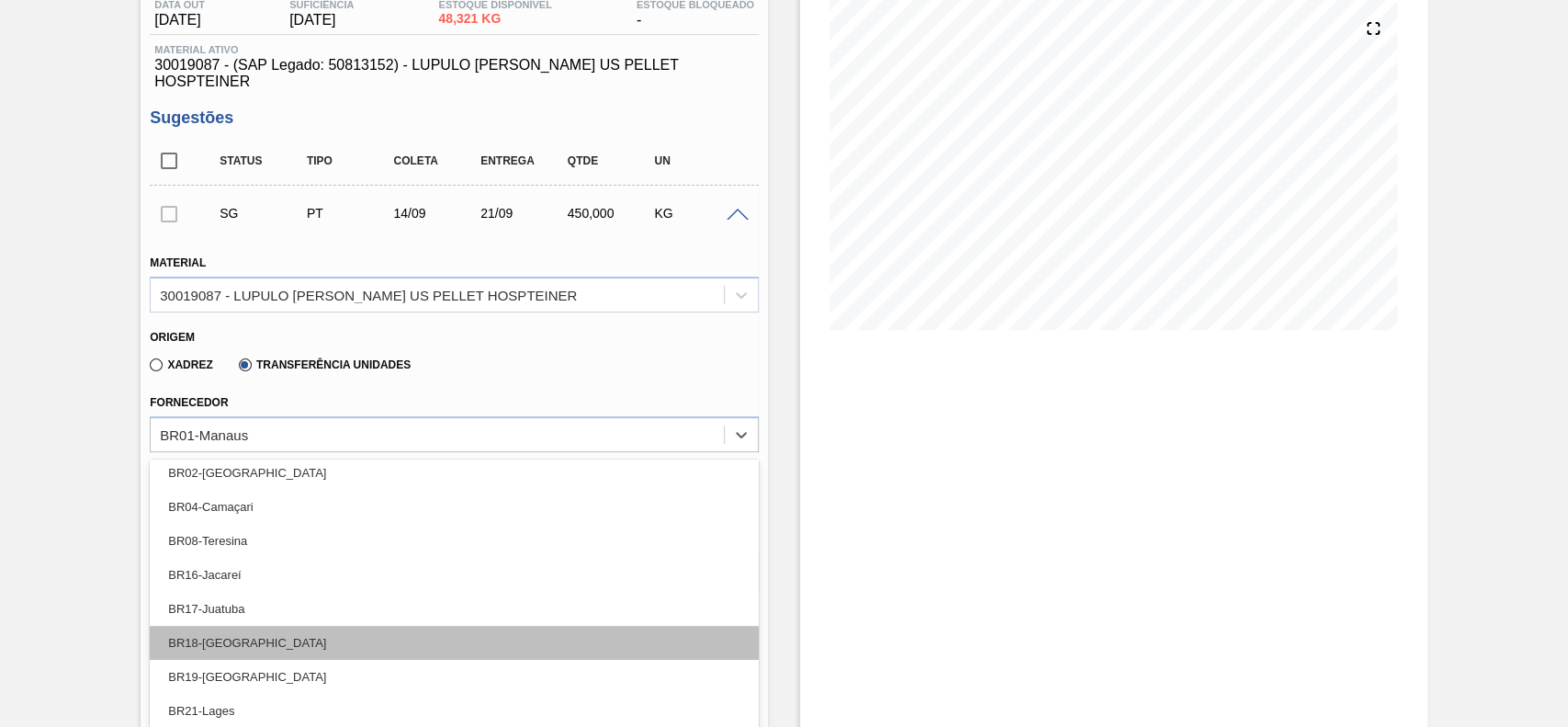
click at [259, 629] on div "BR18-[GEOGRAPHIC_DATA]" at bounding box center [454, 644] width 609 height 34
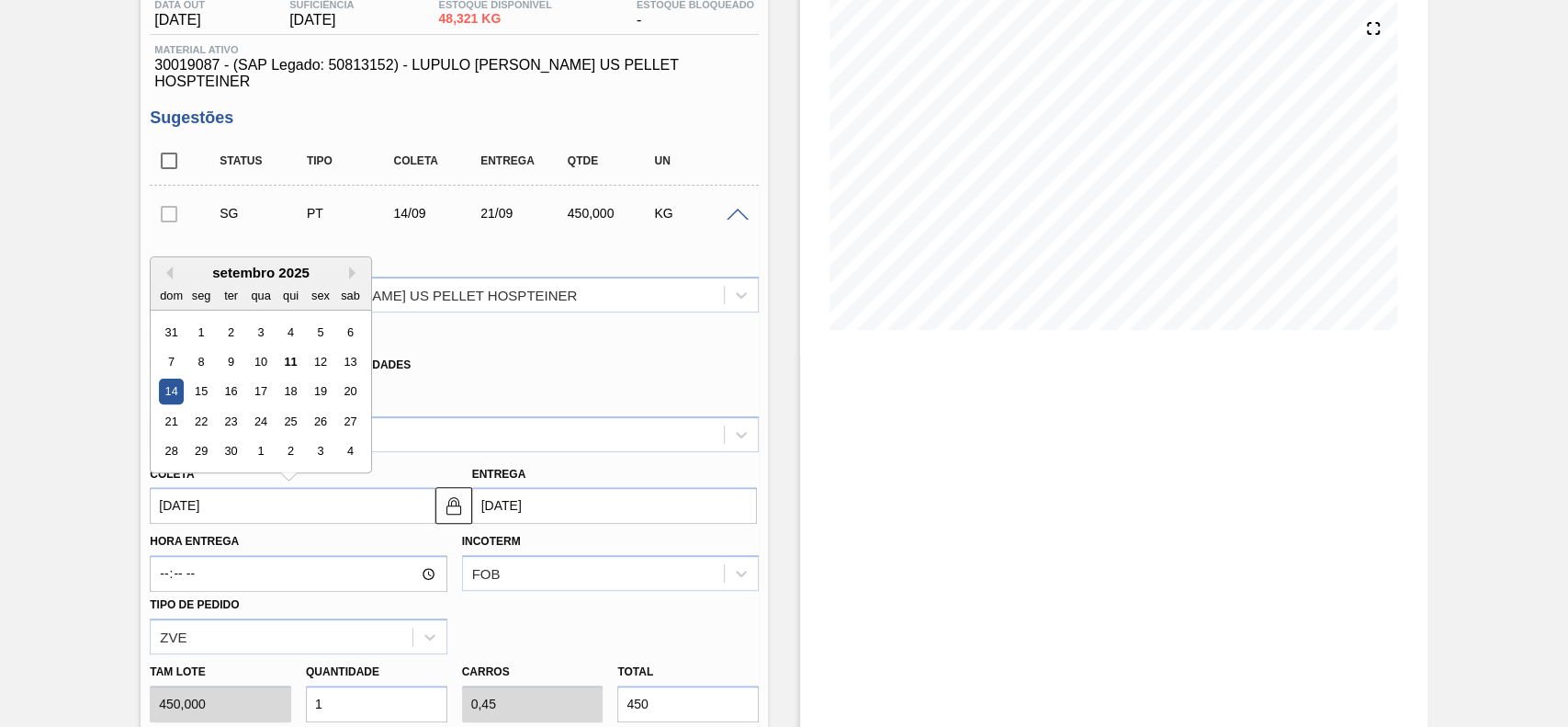
click at [295, 505] on input "[DATE]" at bounding box center [292, 506] width 285 height 36
click at [325, 350] on div "12" at bounding box center [321, 362] width 25 height 25
type input "[DATE]"
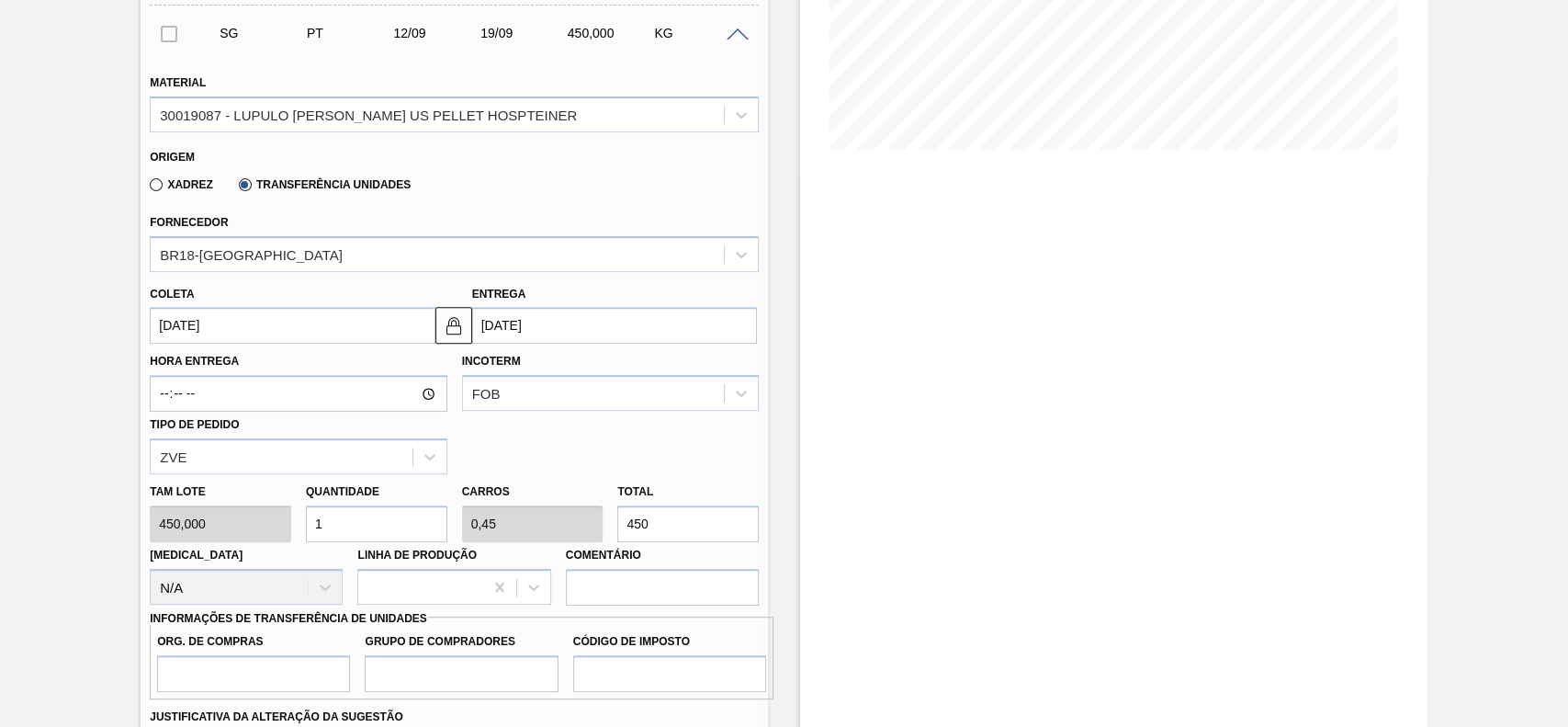
scroll to position [390, 0]
click at [661, 519] on input "450" at bounding box center [688, 522] width 142 height 36
type input "0,004"
type input "0,002"
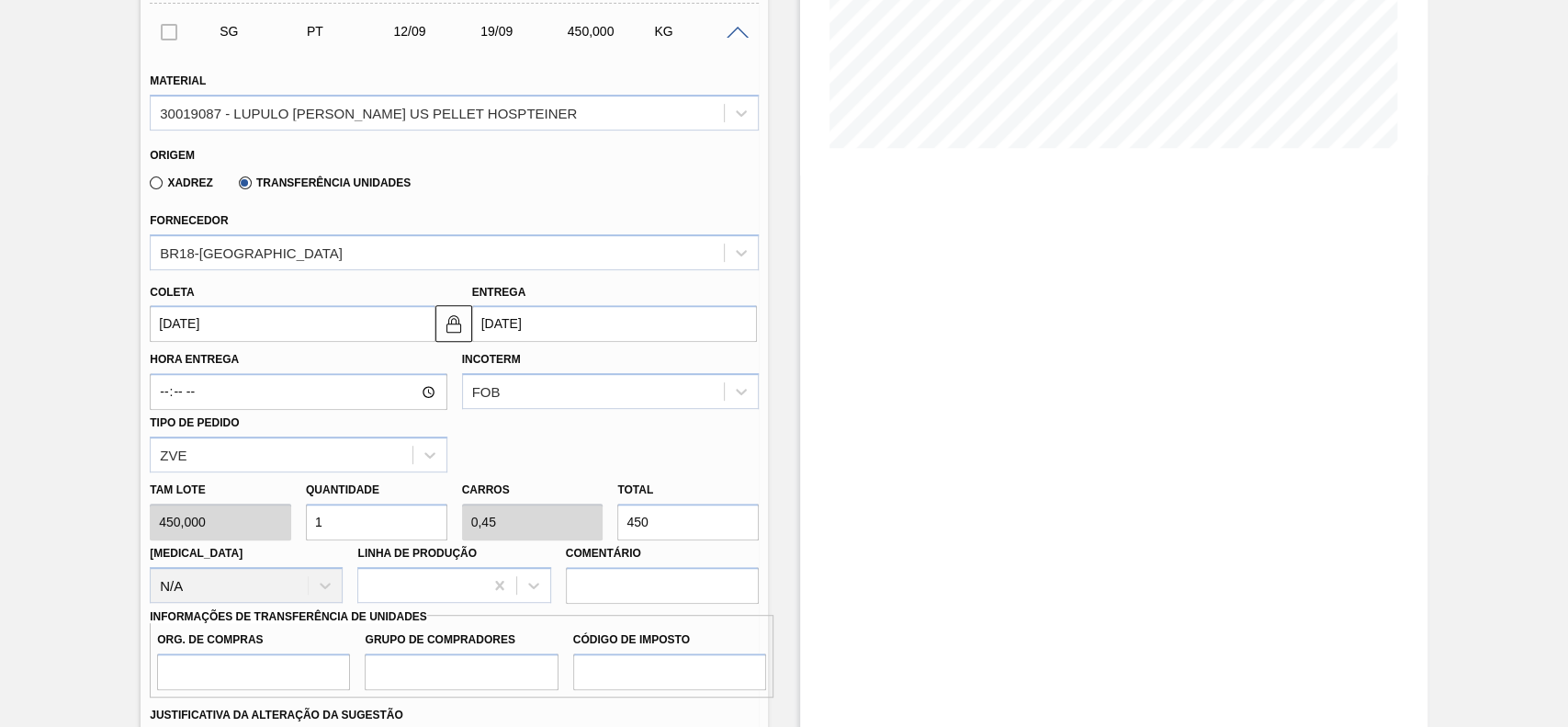
type input "2"
type input "0,044"
type input "0,02"
type input "20"
type input "0,444"
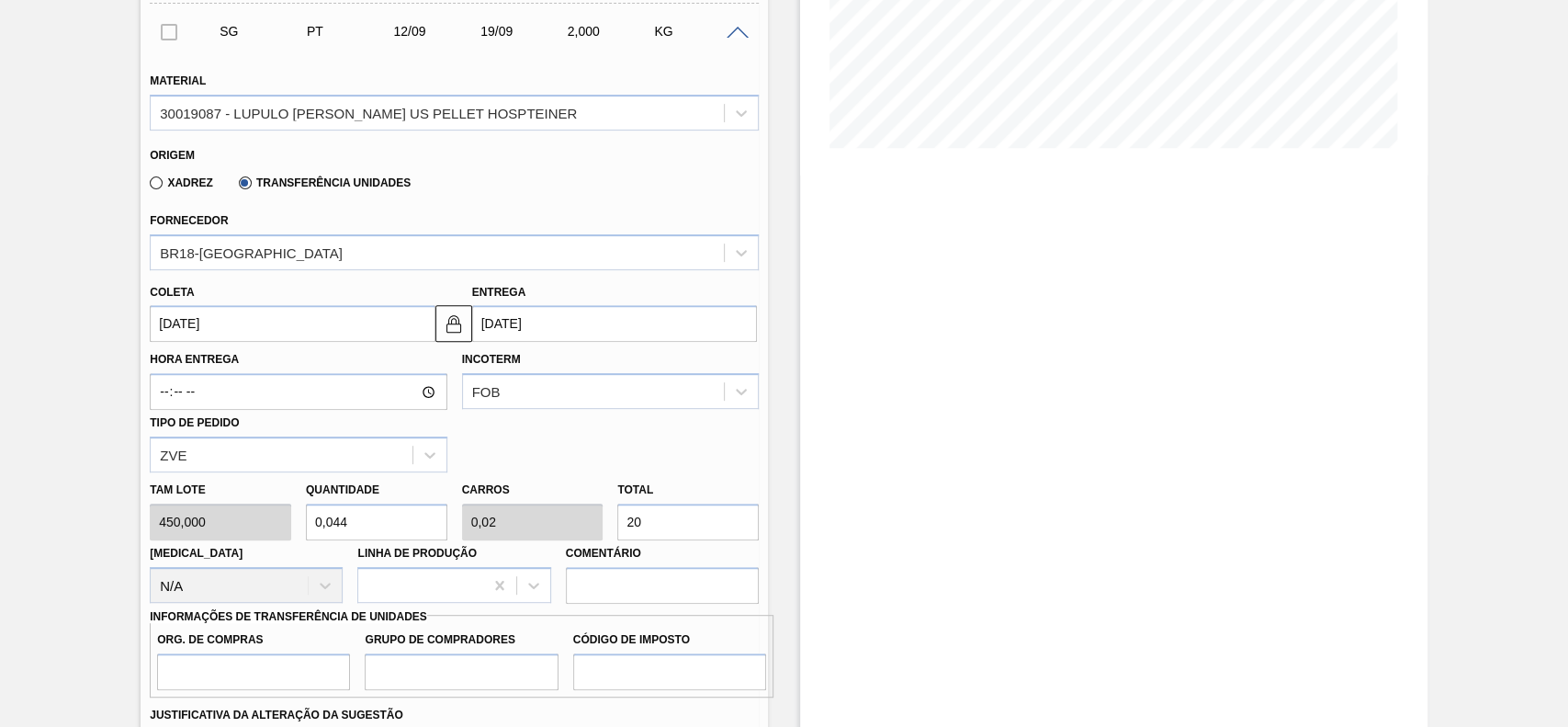
type input "0,2"
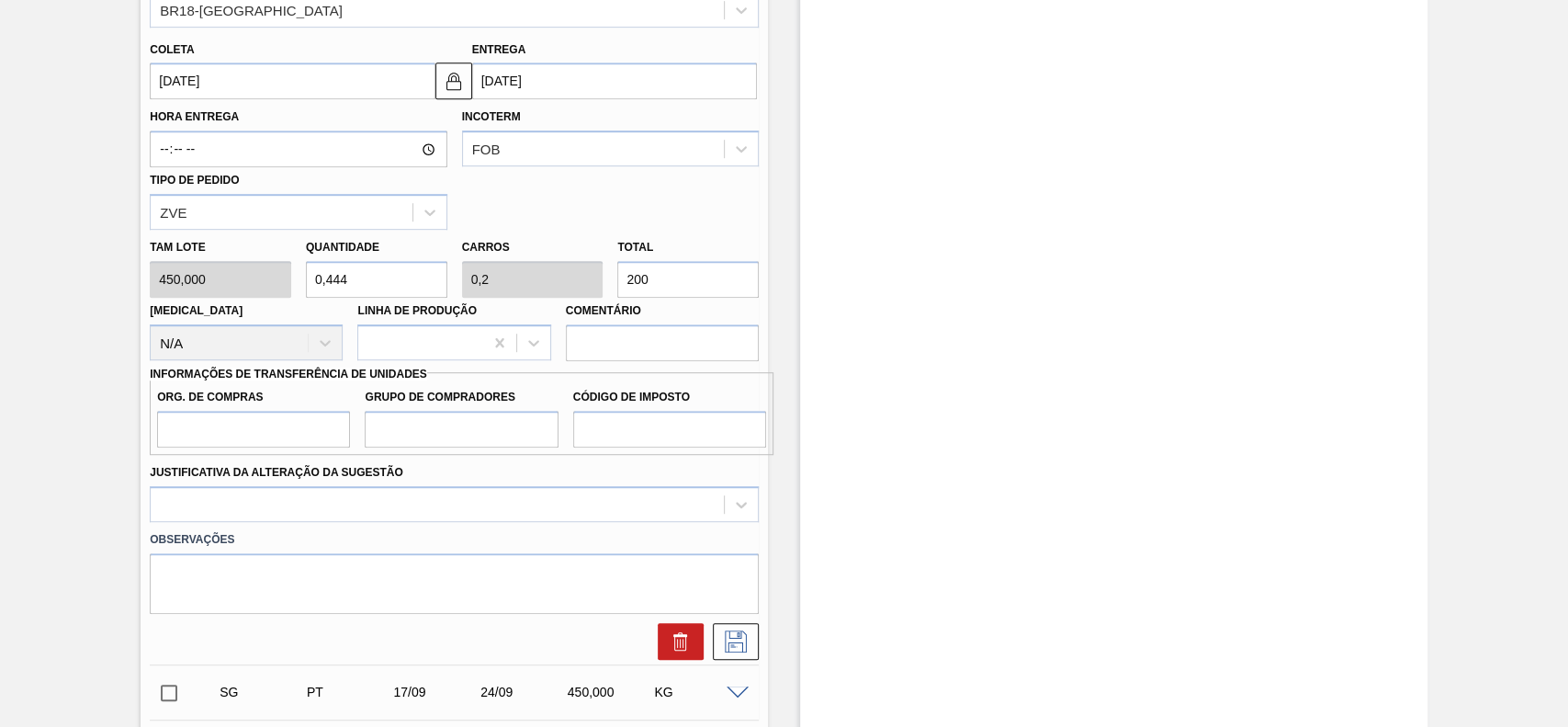
scroll to position [632, 0]
type input "200"
drag, startPoint x: 202, startPoint y: 411, endPoint x: 282, endPoint y: 466, distance: 97.1
click at [282, 466] on div "Material 30019087 - LUPULO REG SAAZ US PELLET HOSPTEINER Origem Xadrez Transfer…" at bounding box center [454, 236] width 609 height 849
type input "BR00"
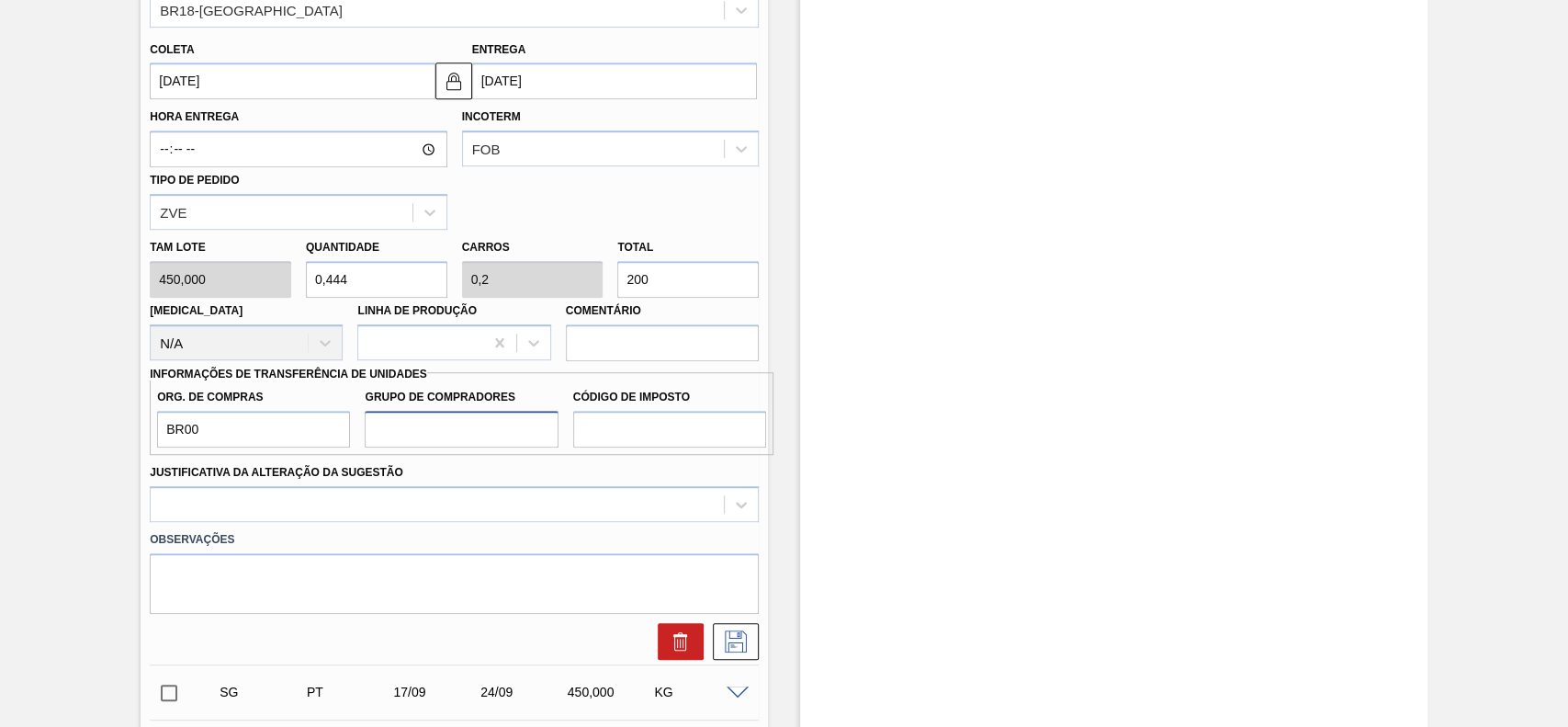
click at [447, 418] on input "Grupo de Compradores" at bounding box center [461, 429] width 193 height 36
type input "A01"
click at [630, 411] on input "Código de Imposto" at bounding box center [670, 429] width 193 height 36
type input "I1"
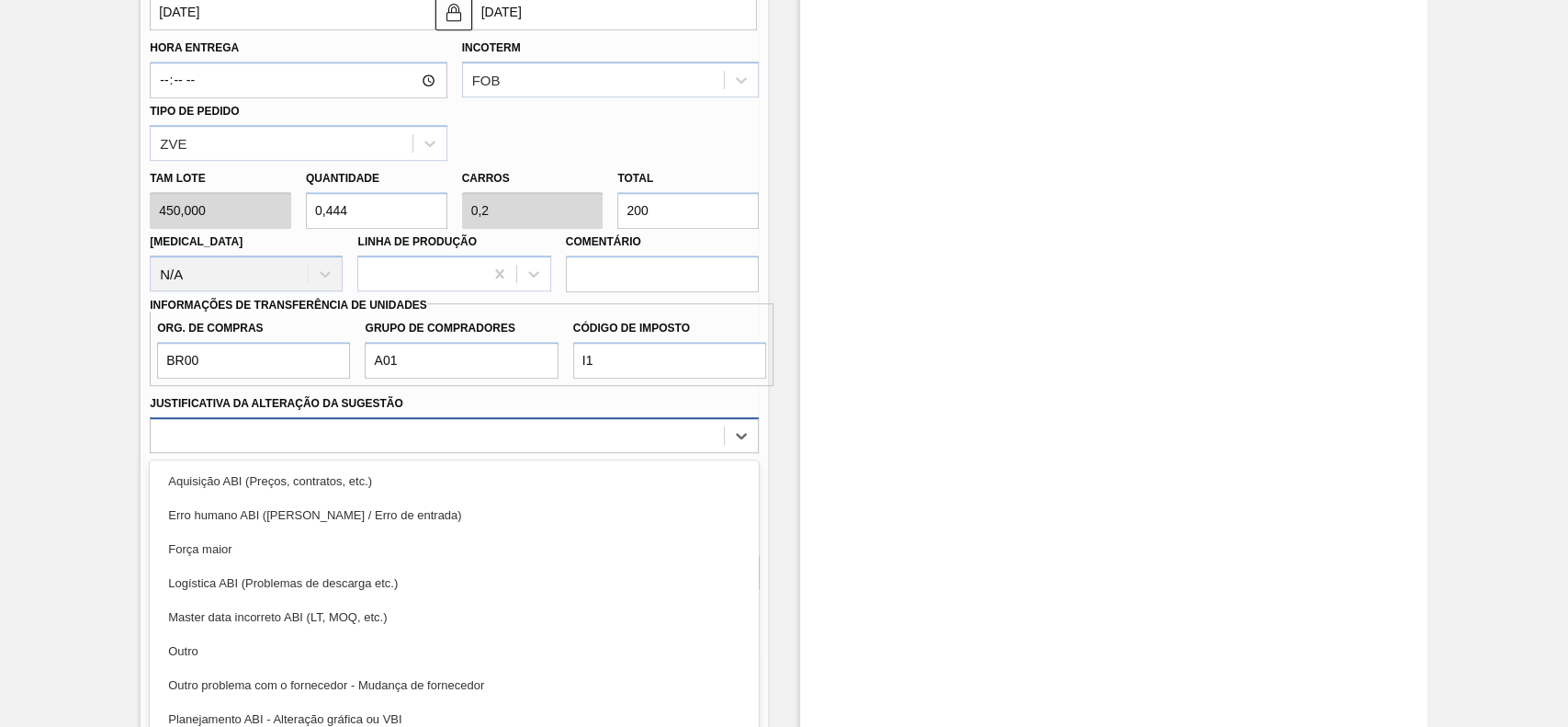
click at [490, 453] on div "option Erro humano ABI (Cálculo / Erro de entrada) focused, 2 of 18. 18 results…" at bounding box center [454, 435] width 609 height 35
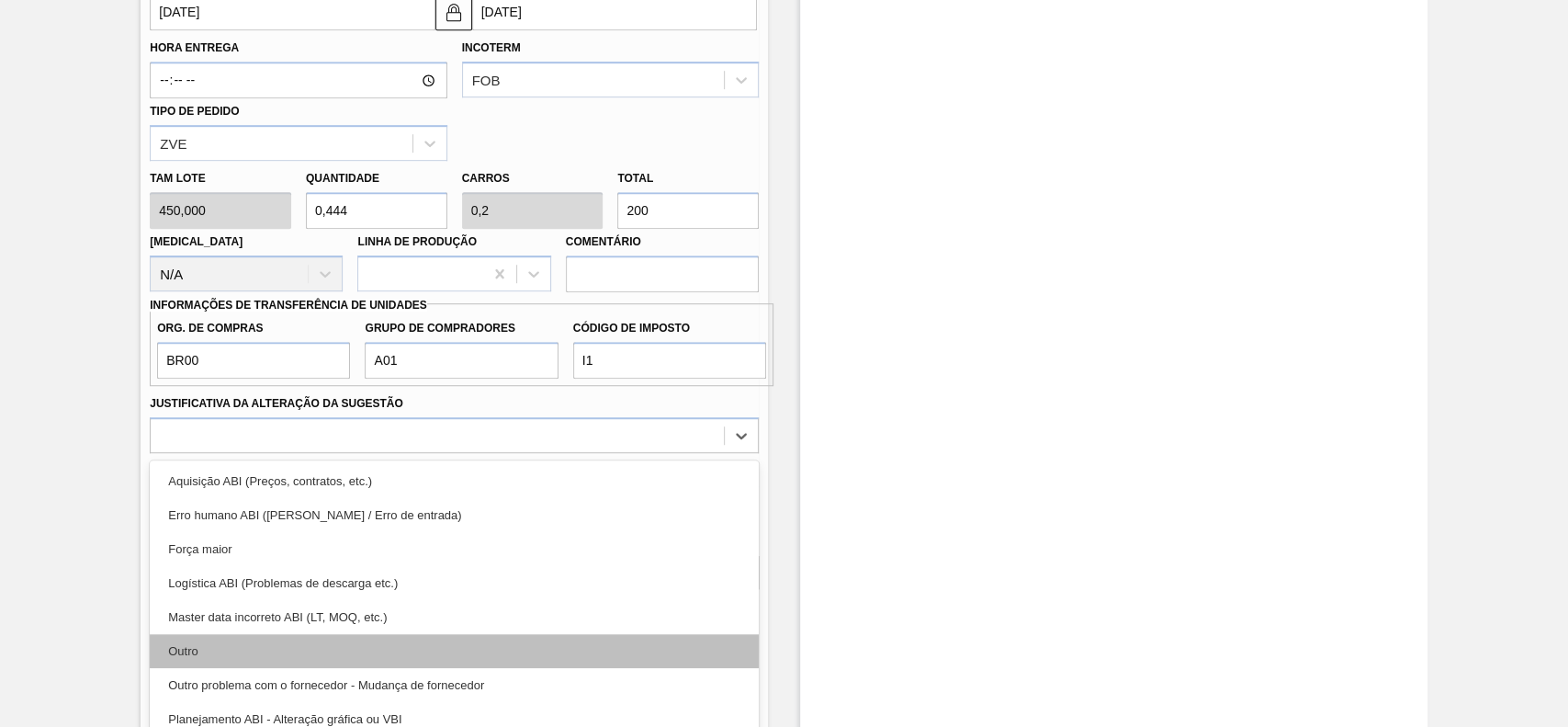
click at [294, 634] on div "Outro" at bounding box center [454, 651] width 609 height 34
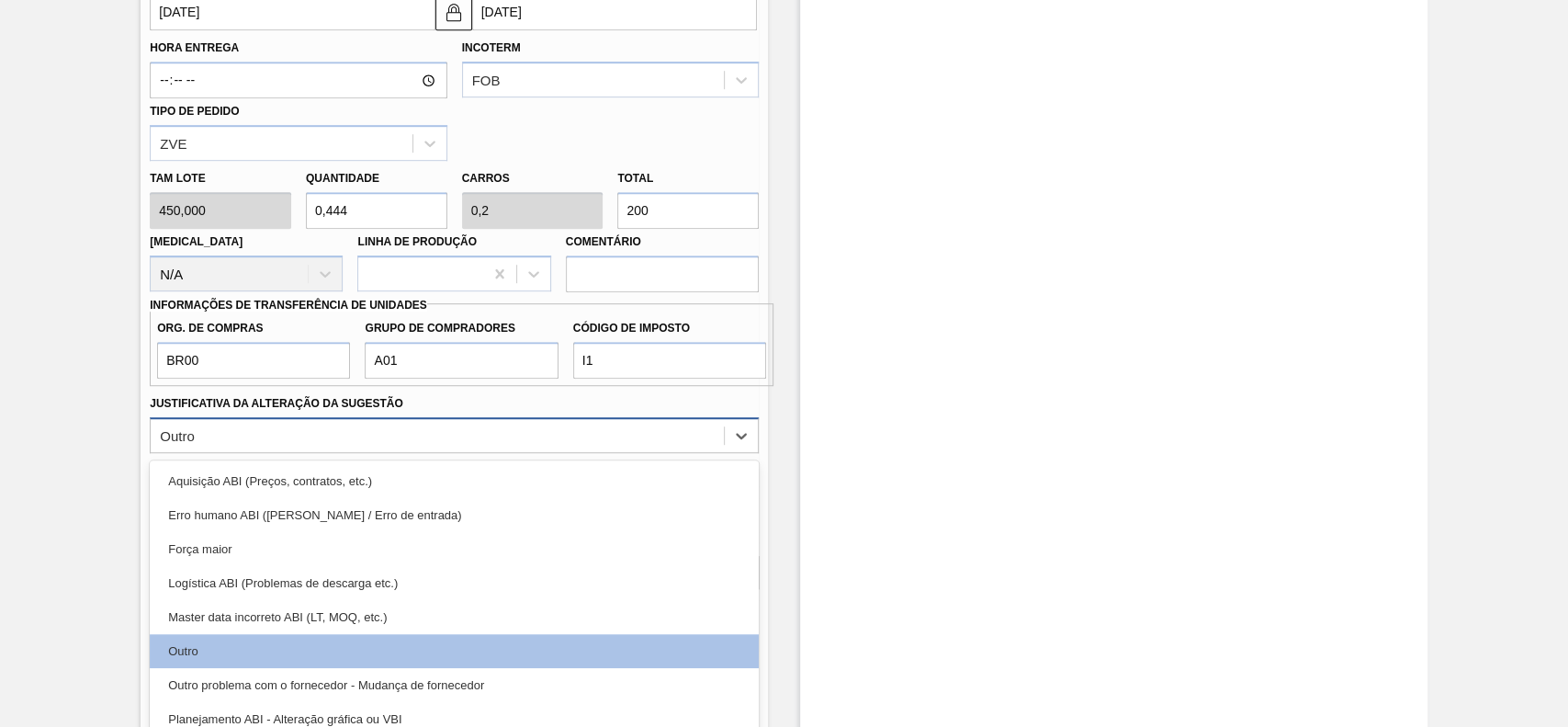
click at [546, 429] on div "Outro" at bounding box center [437, 436] width 573 height 27
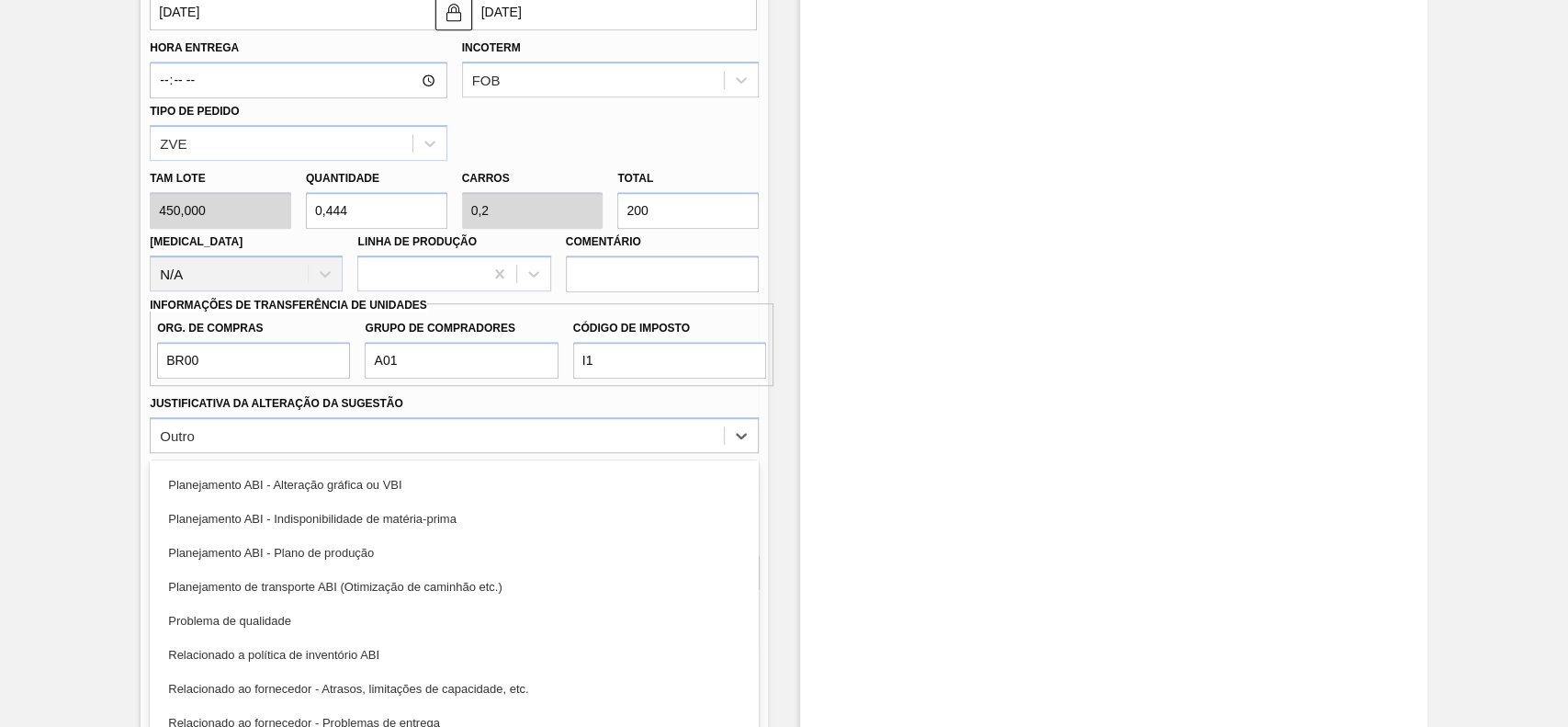
scroll to position [343, 0]
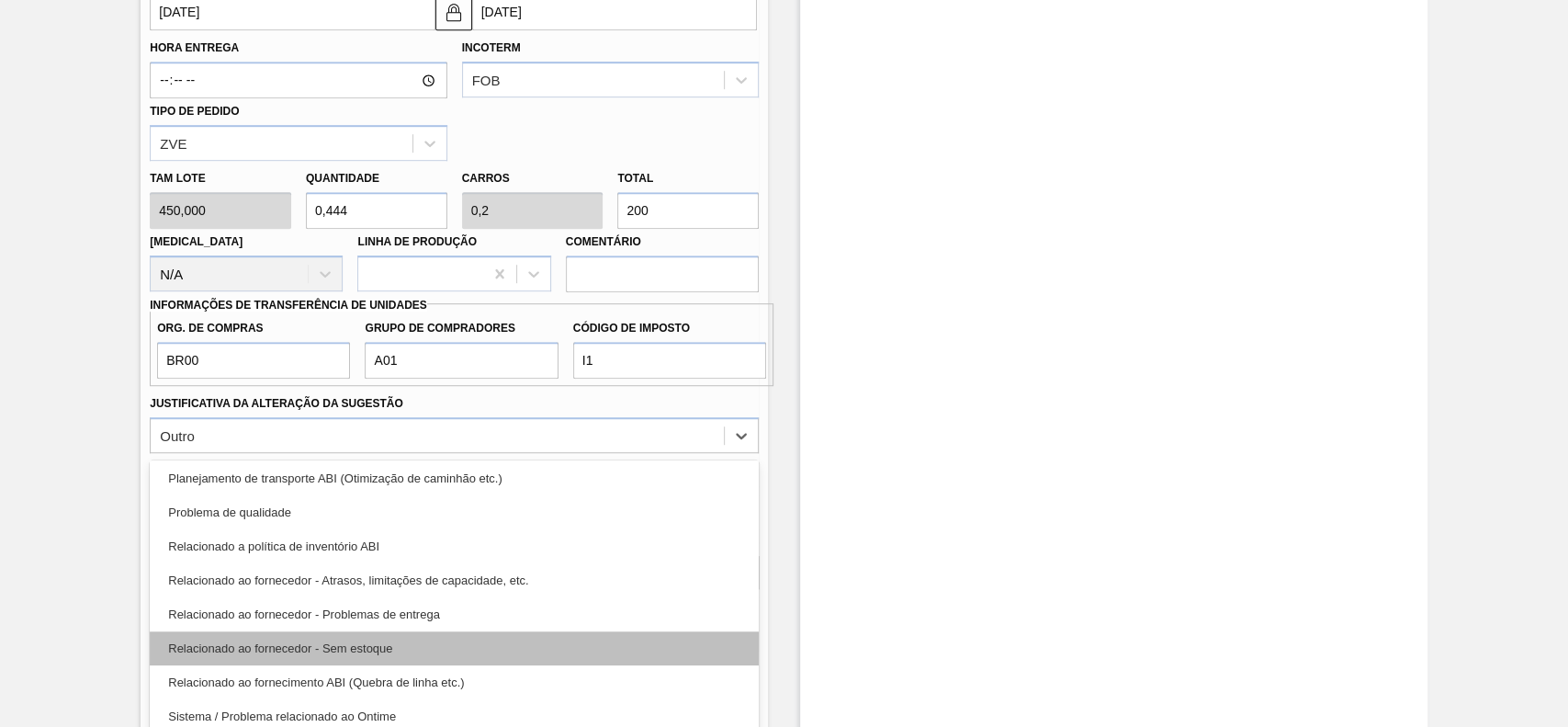
click at [325, 631] on div "Relacionado ao fornecedor - Sem estoque" at bounding box center [454, 648] width 609 height 34
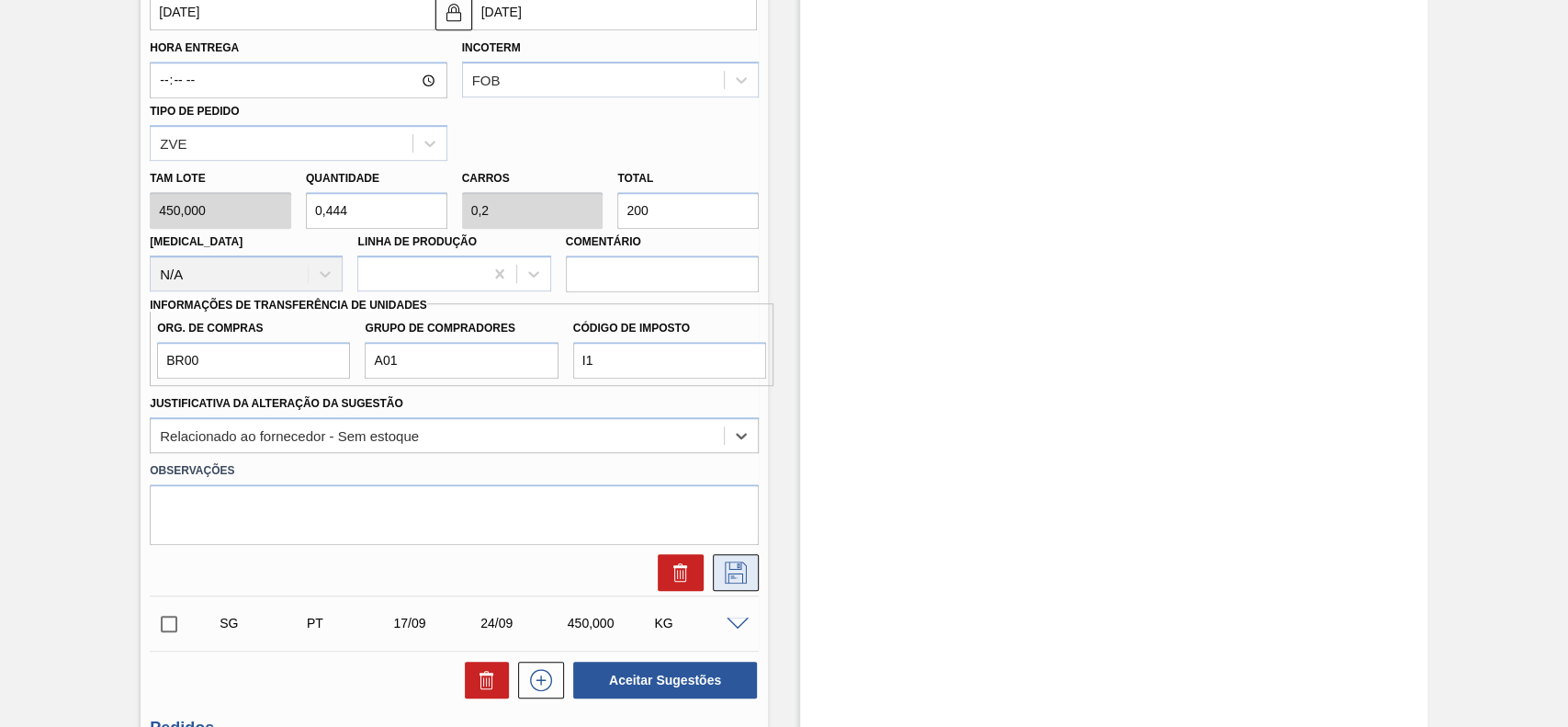
click at [749, 561] on icon at bounding box center [735, 572] width 30 height 22
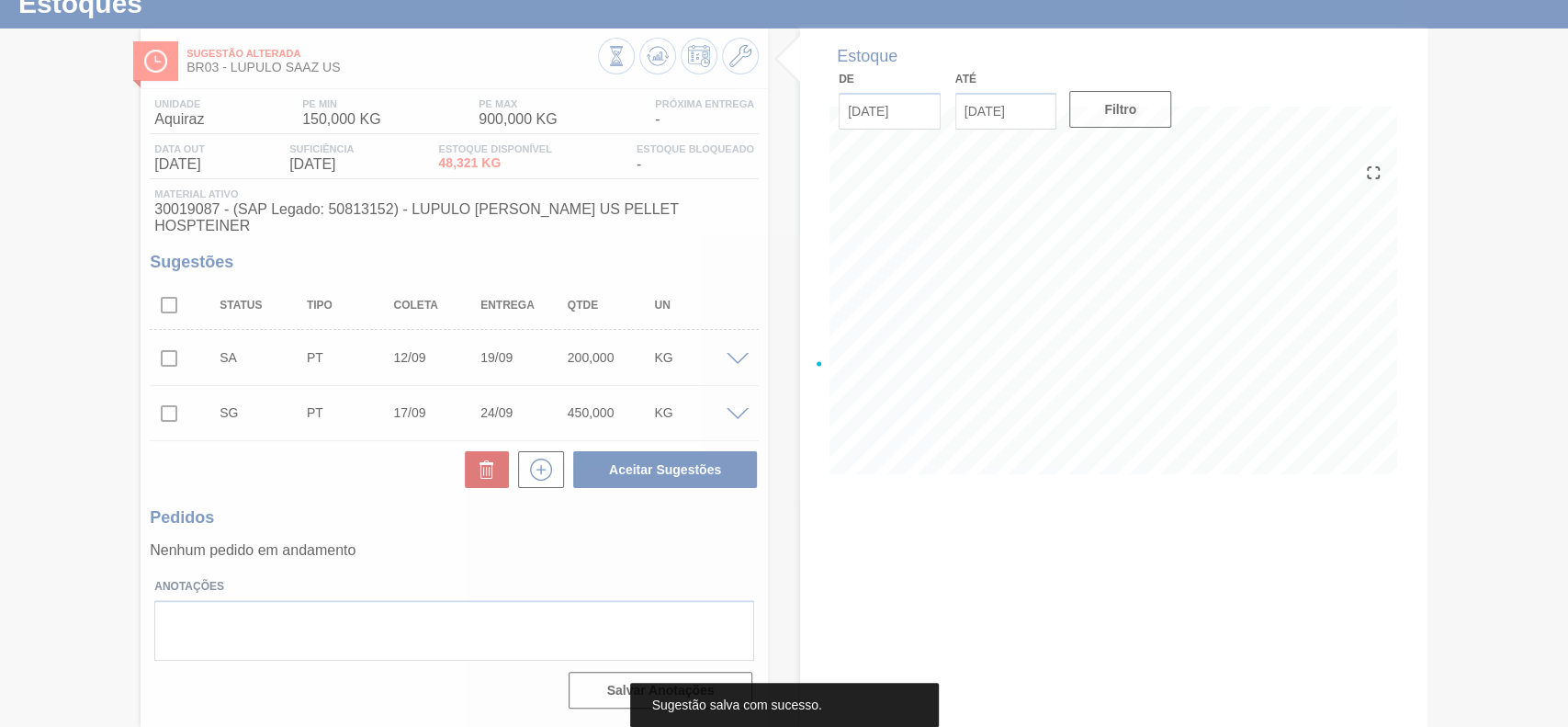
scroll to position [63, 0]
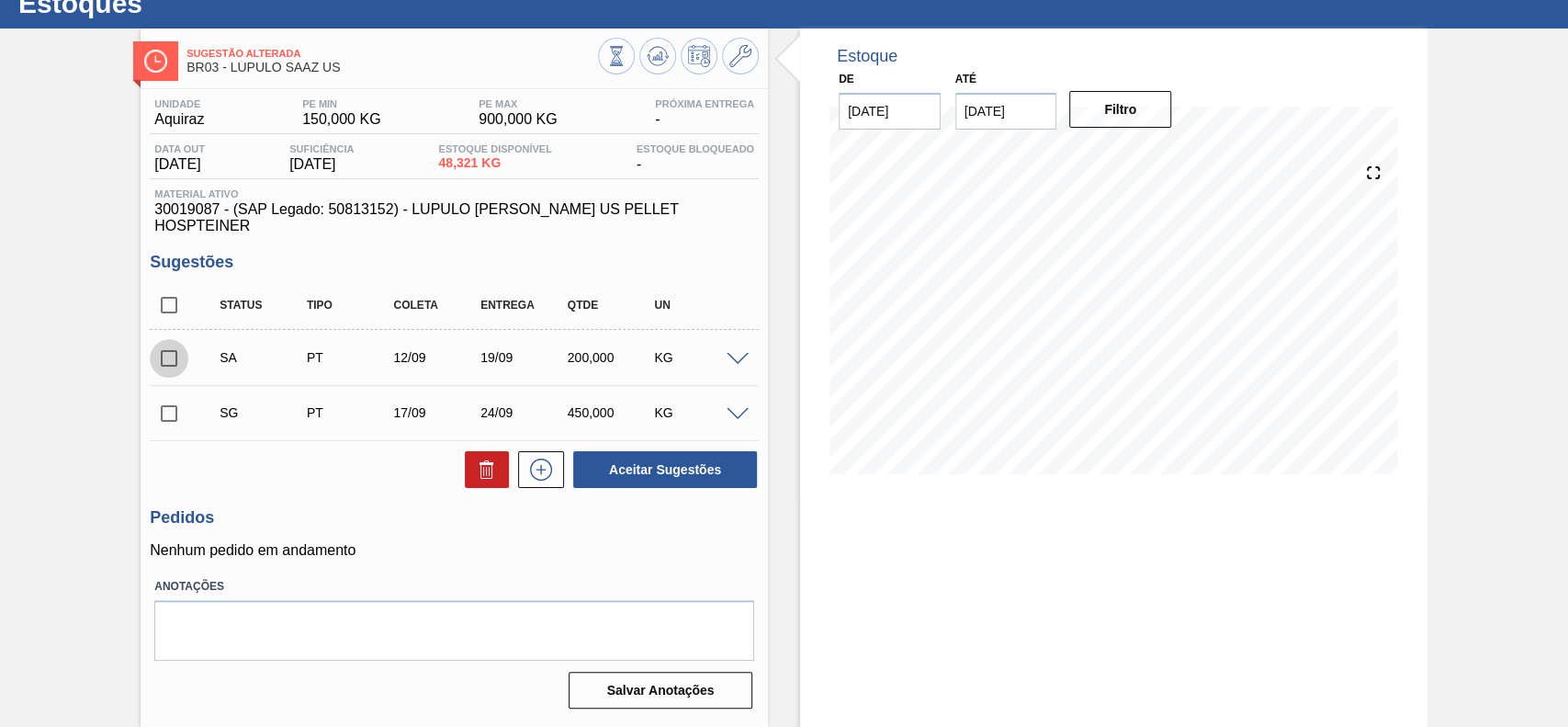
click at [164, 339] on input "checkbox" at bounding box center [168, 358] width 38 height 38
click at [731, 353] on span at bounding box center [737, 360] width 22 height 13
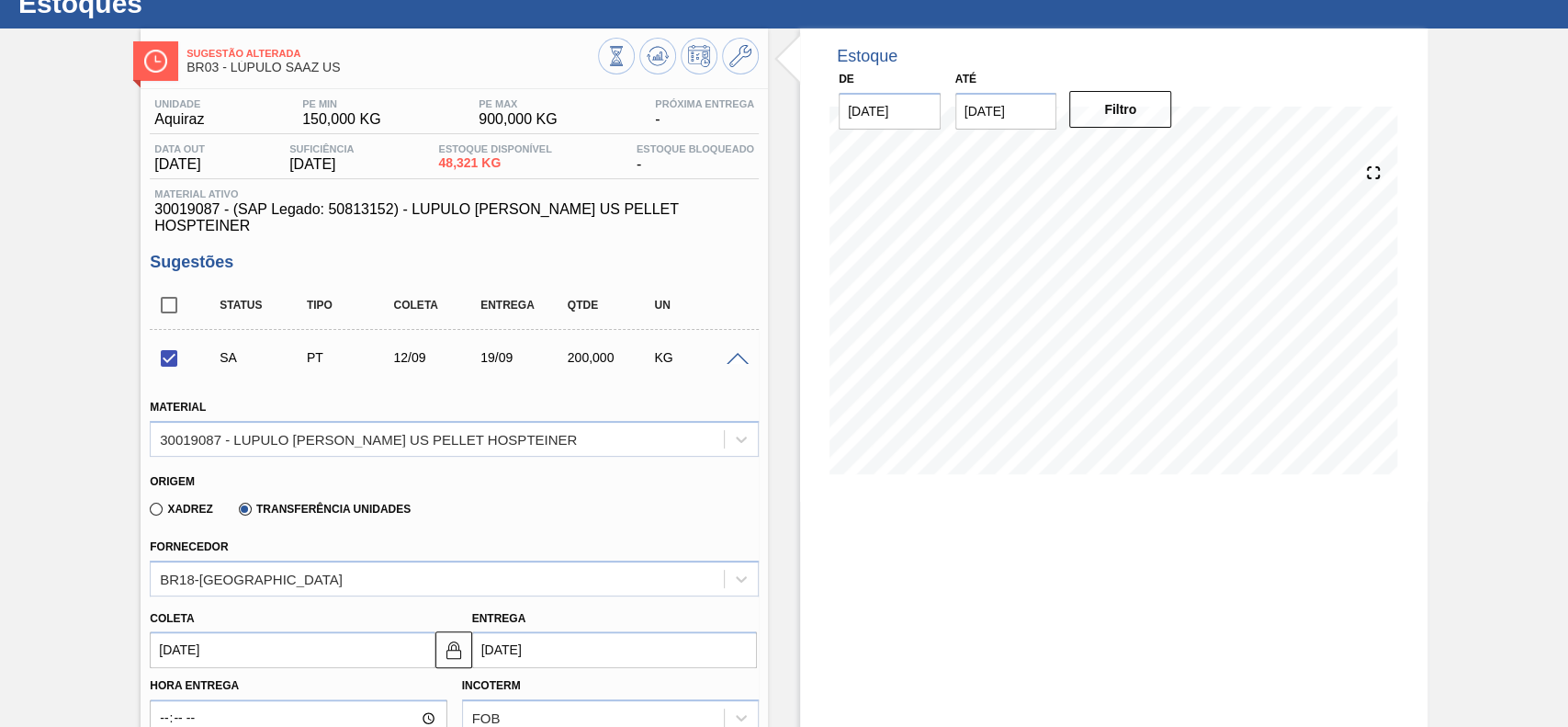
click at [731, 353] on span at bounding box center [737, 360] width 22 height 13
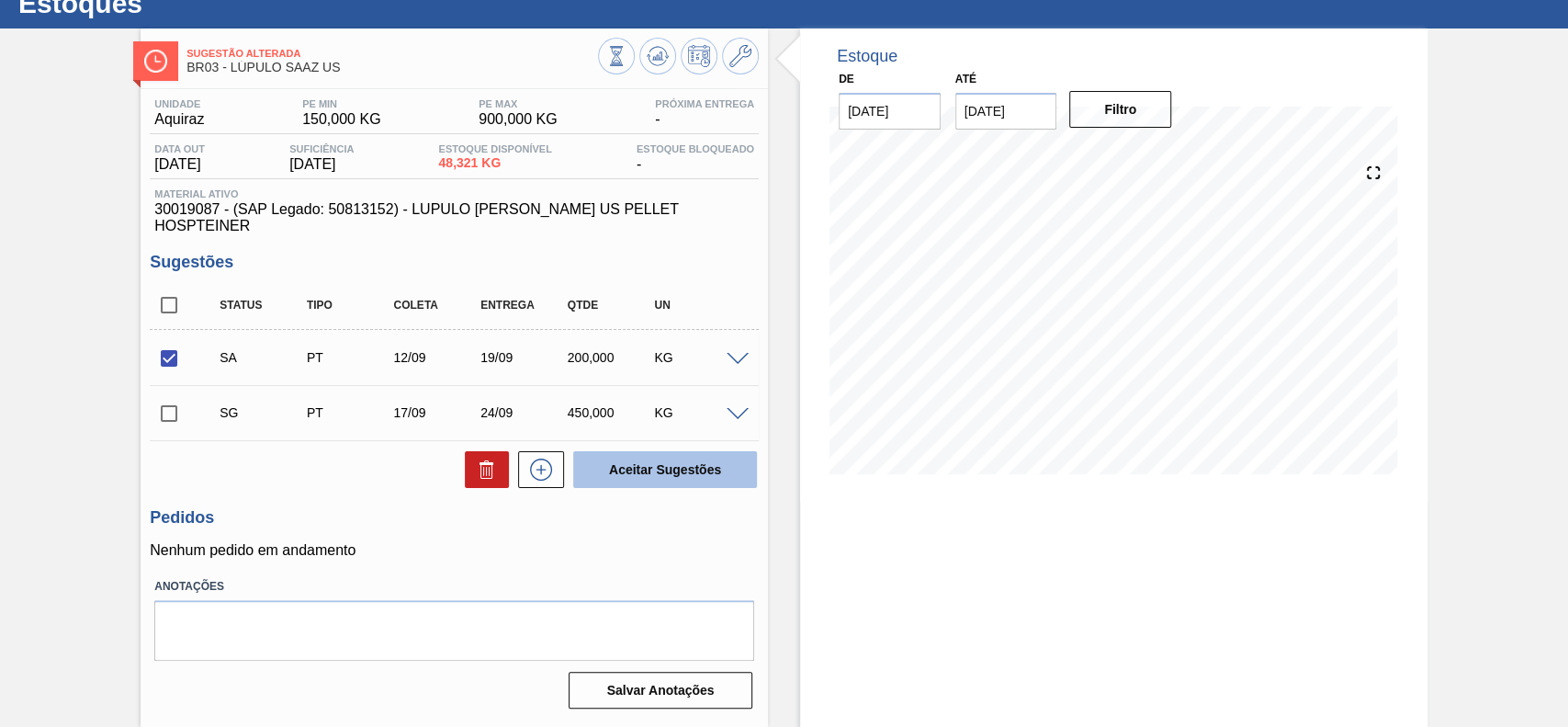
click at [694, 451] on button "Aceitar Sugestões" at bounding box center [665, 469] width 184 height 36
checkbox input "false"
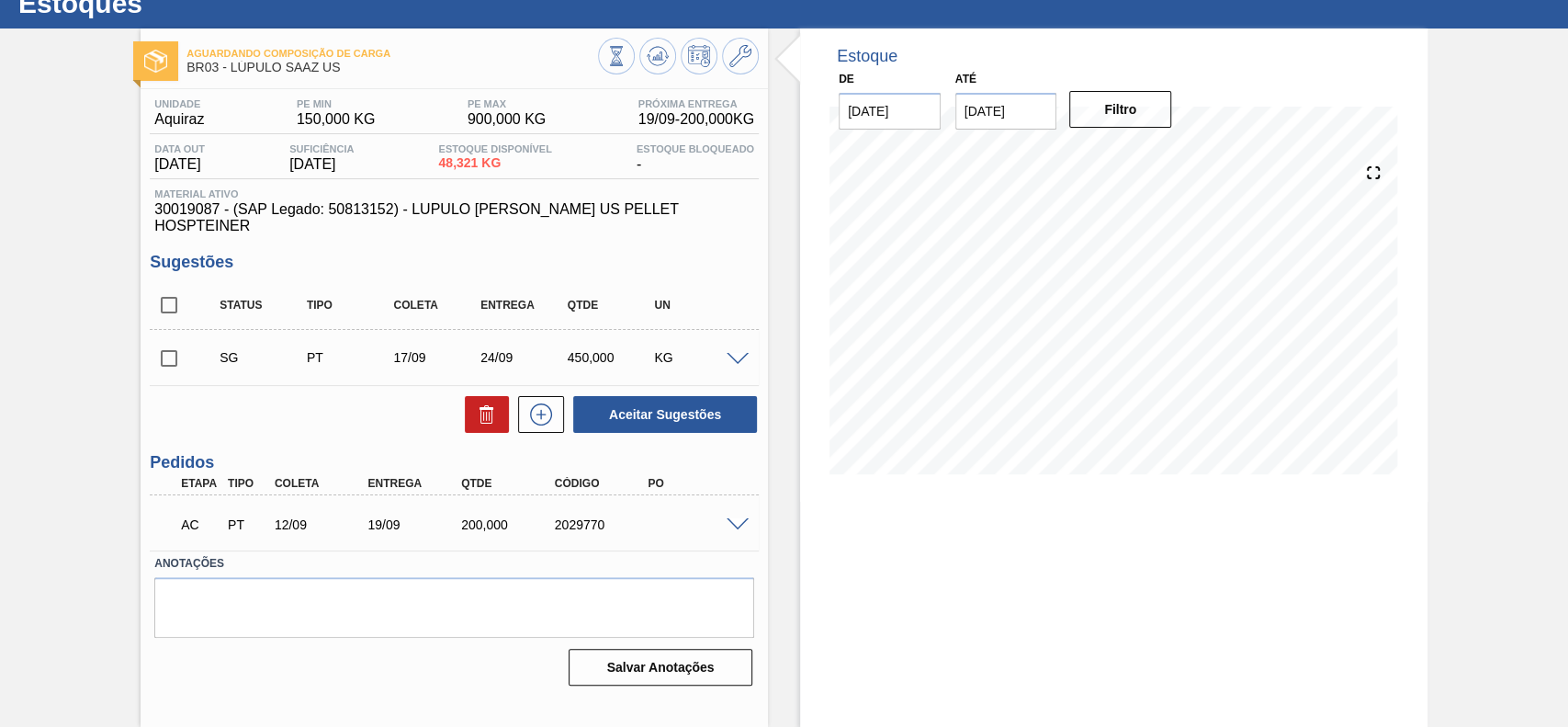
click at [735, 518] on span at bounding box center [737, 525] width 22 height 13
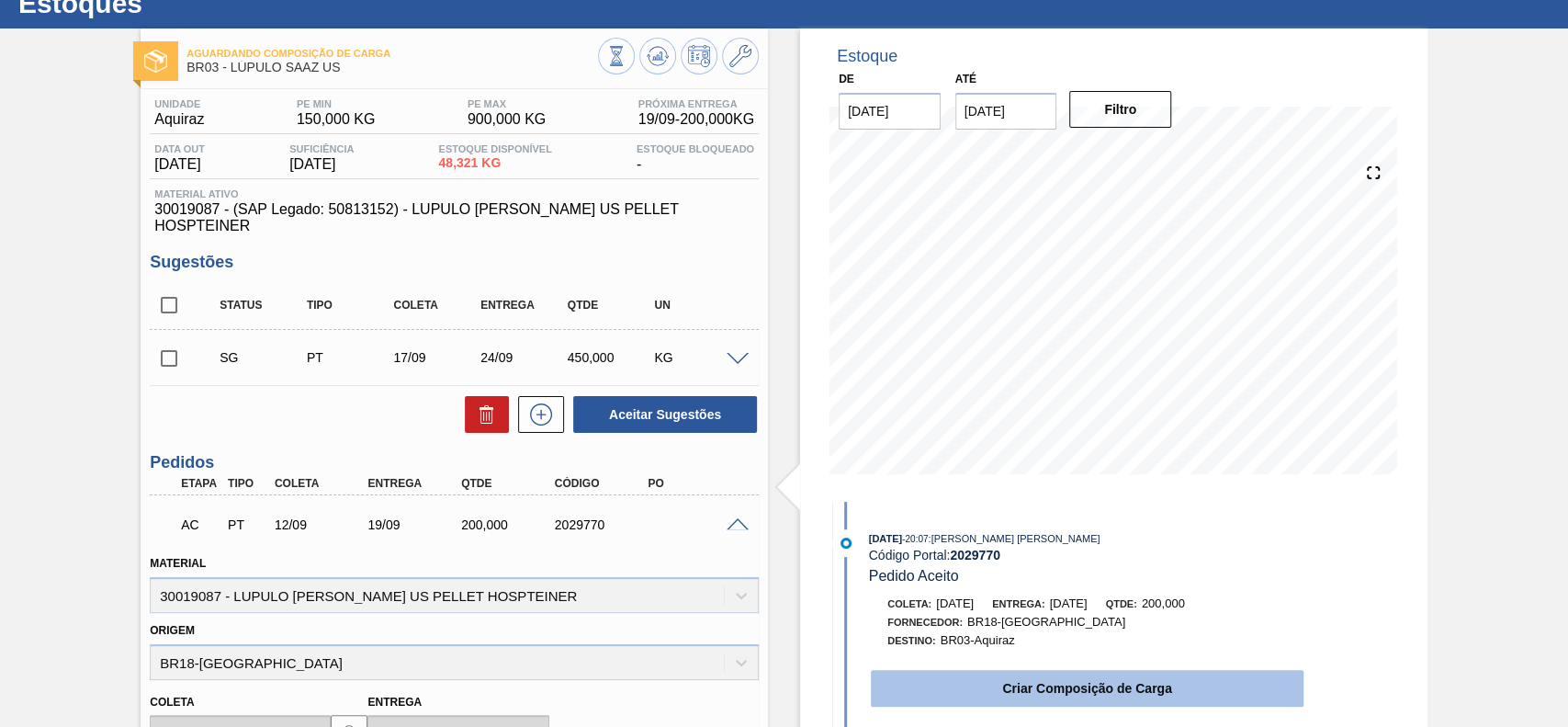
click at [989, 696] on button "Criar Composição de Carga" at bounding box center [1087, 689] width 433 height 36
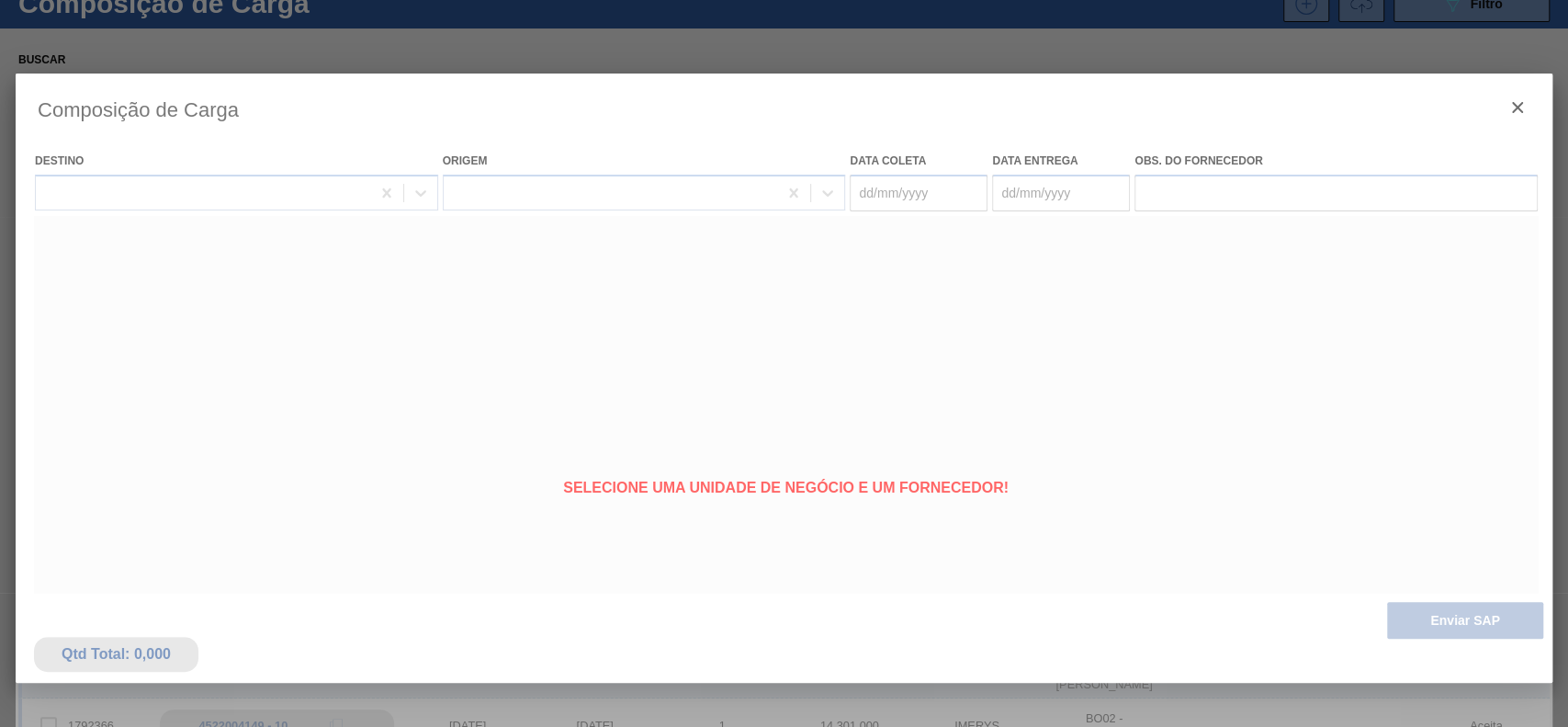
type coleta "12/09/2025"
type entrega "19/09/2025"
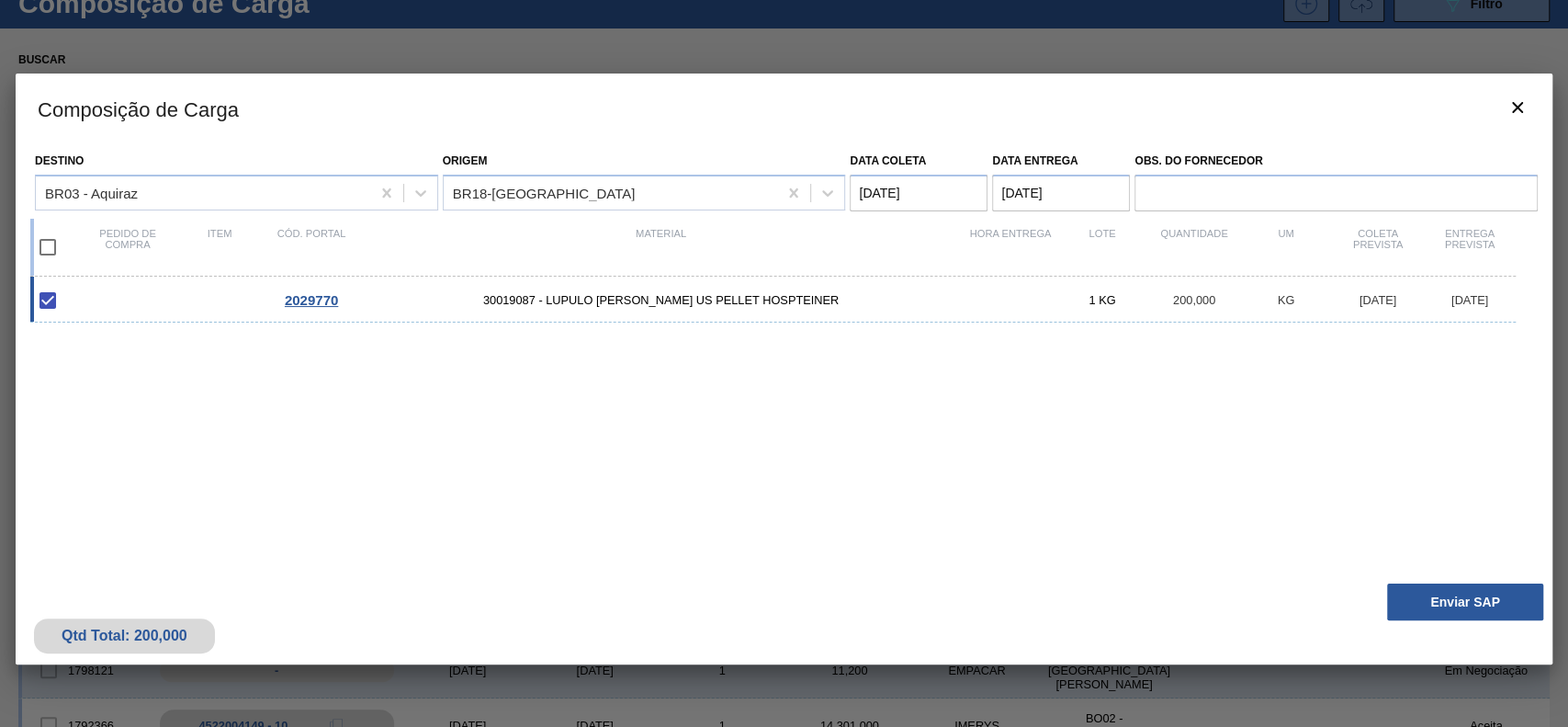
click at [1440, 615] on button "Enviar SAP" at bounding box center [1465, 602] width 156 height 36
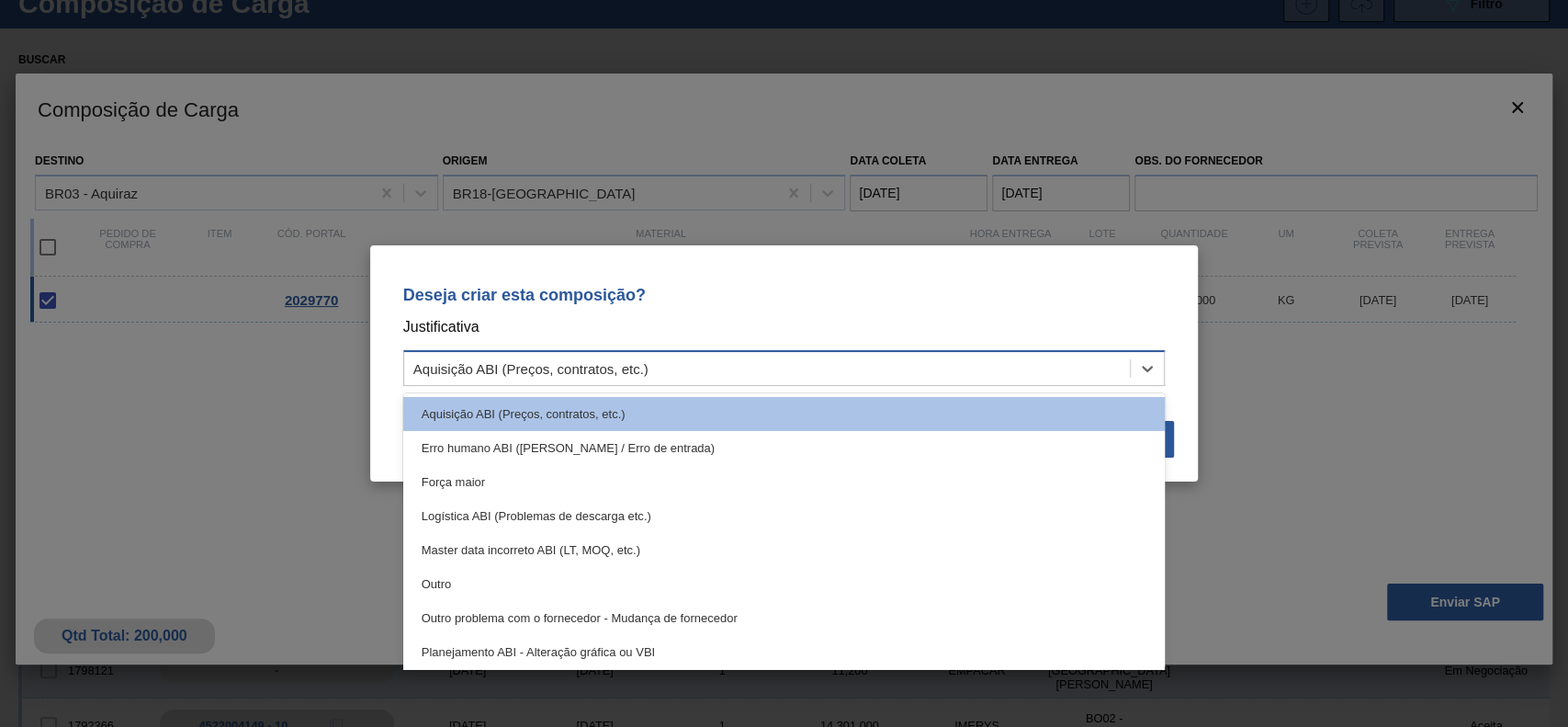
click at [898, 352] on div "Aquisição ABI (Preços, contratos, etc.)" at bounding box center [784, 368] width 763 height 35
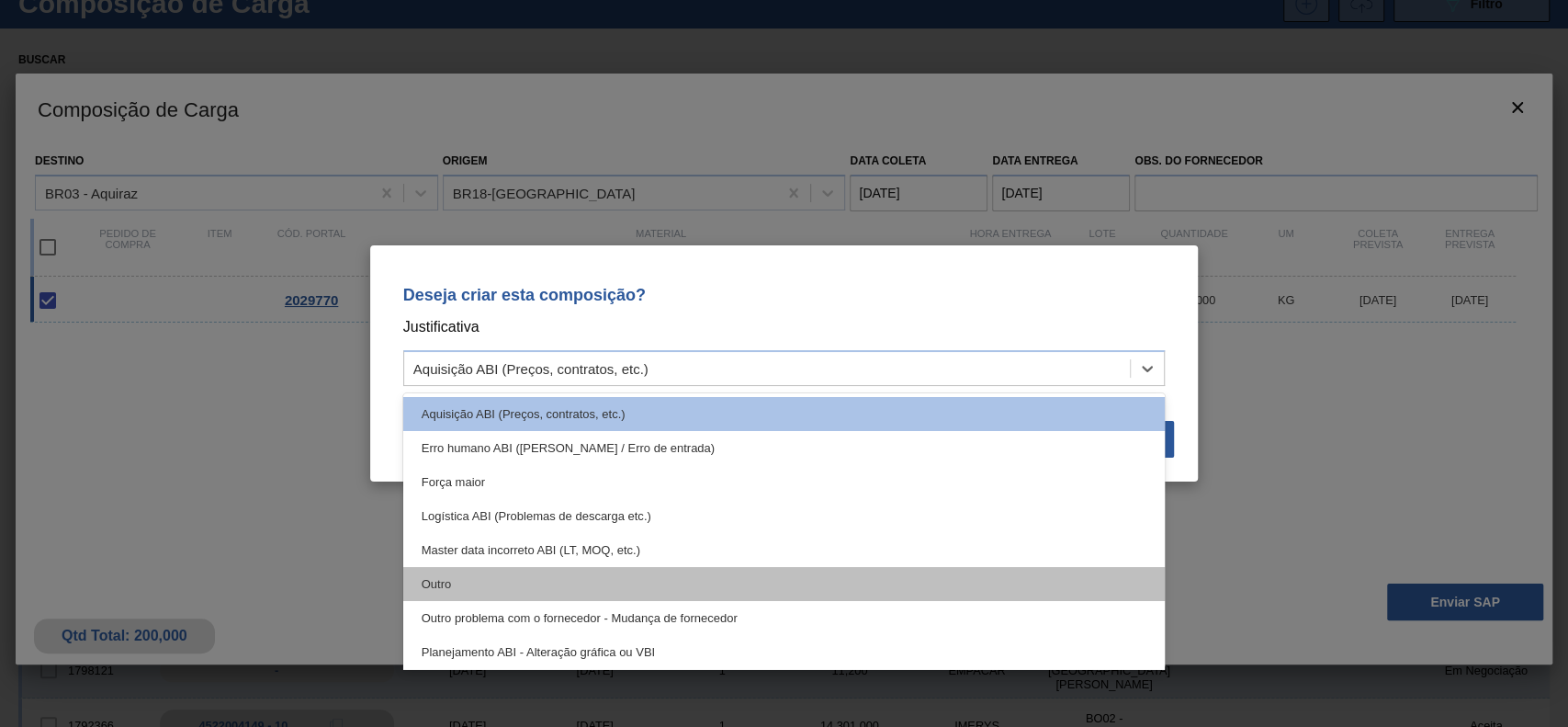
click at [571, 584] on div "Outro" at bounding box center [784, 584] width 763 height 34
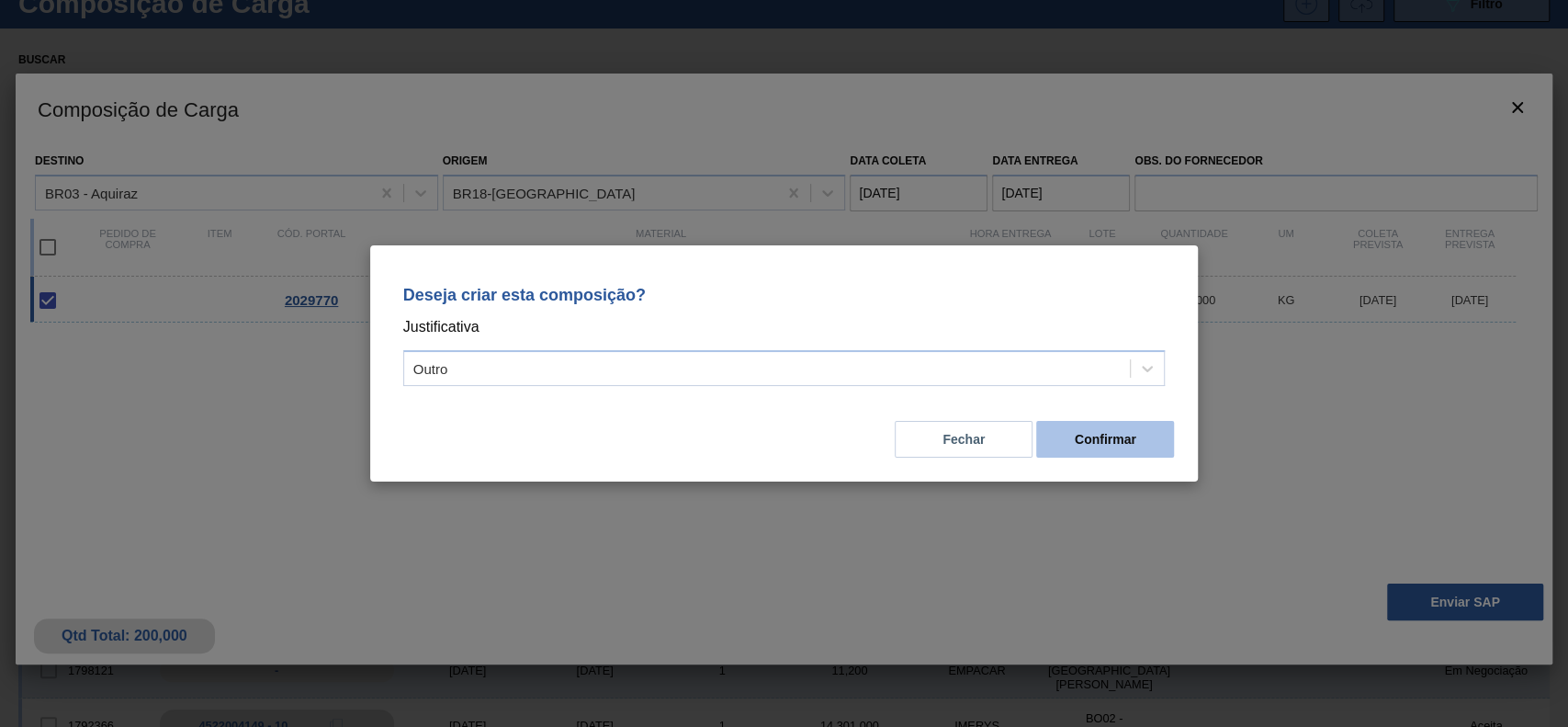
click at [1128, 434] on button "Confirmar" at bounding box center [1106, 440] width 138 height 36
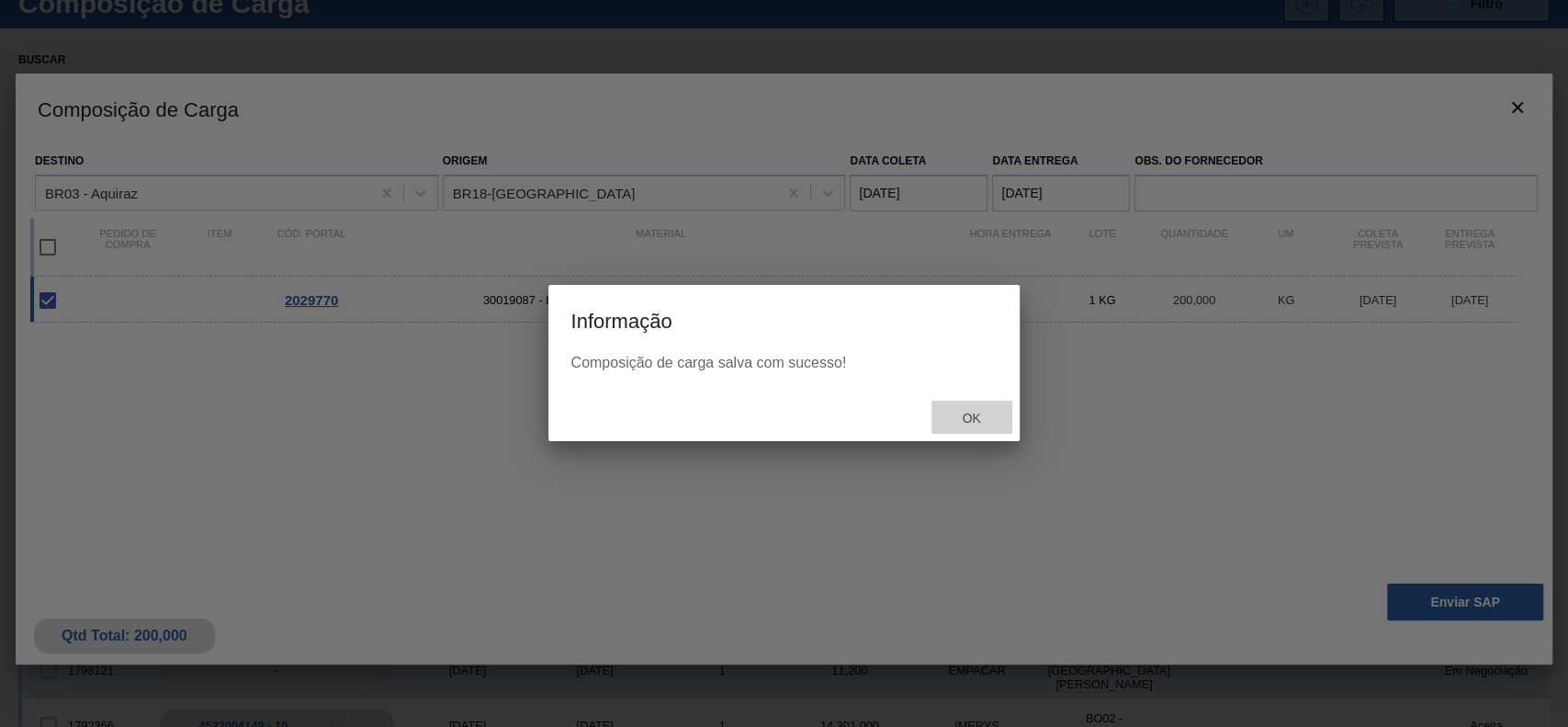
click at [985, 422] on span "Ok" at bounding box center [972, 418] width 48 height 14
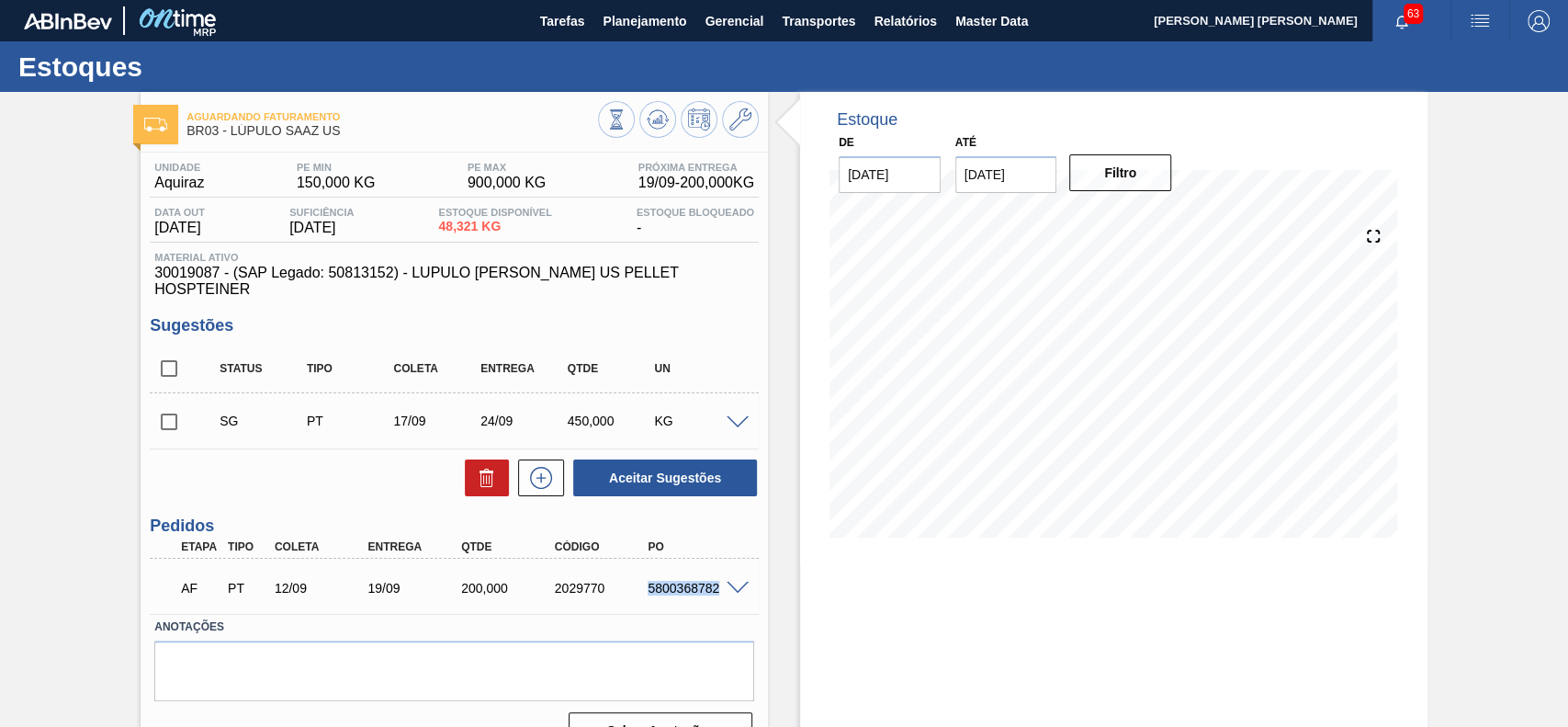
drag, startPoint x: 649, startPoint y: 570, endPoint x: 721, endPoint y: 582, distance: 73.0
click at [721, 582] on div "AF PT 12/09 19/09 200,000 2029770 5800368782" at bounding box center [449, 586] width 560 height 36
copy div "5800368782"
